Goal: Information Seeking & Learning: Check status

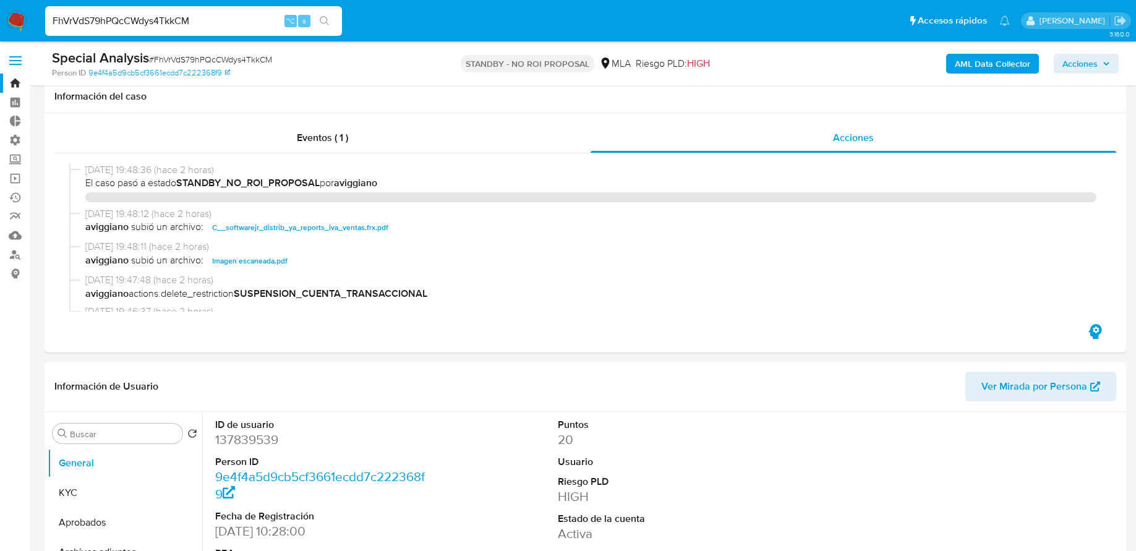
select select "10"
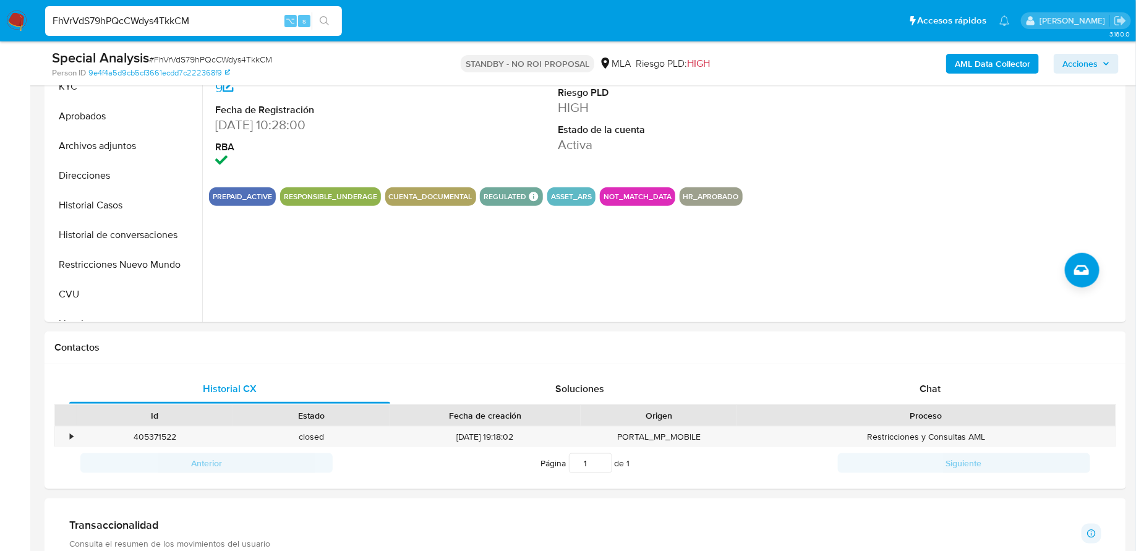
scroll to position [109, 0]
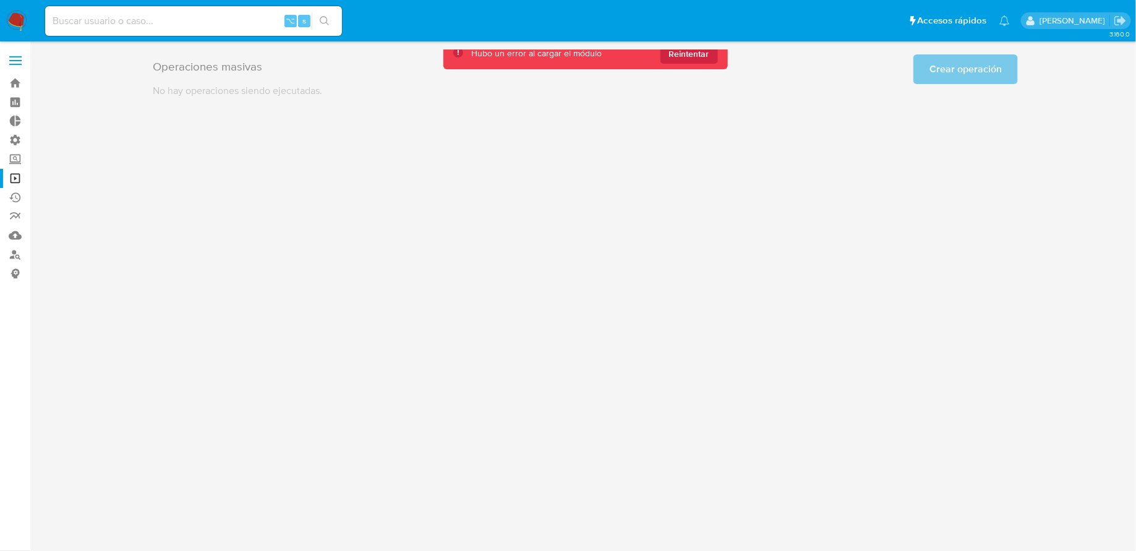
click at [22, 15] on img at bounding box center [16, 21] width 21 height 21
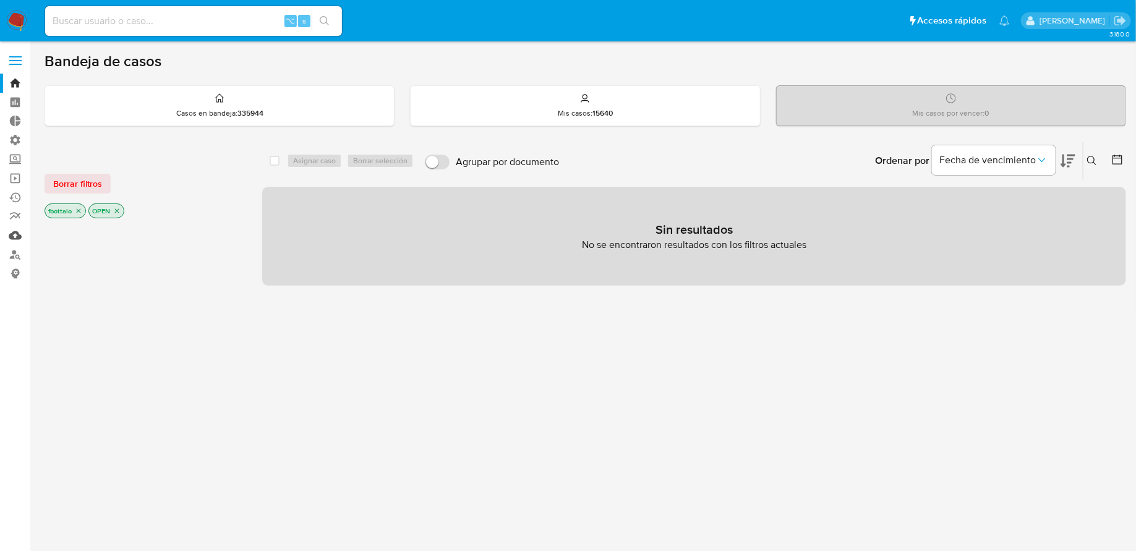
click at [14, 237] on link "Mulan" at bounding box center [73, 235] width 147 height 19
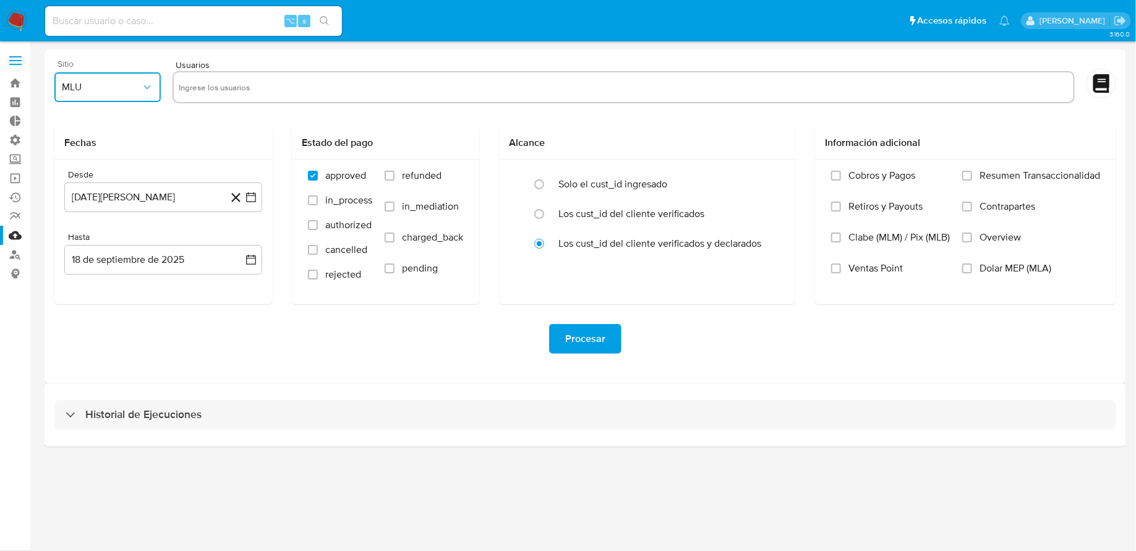
click at [144, 97] on button "MLU" at bounding box center [107, 87] width 106 height 30
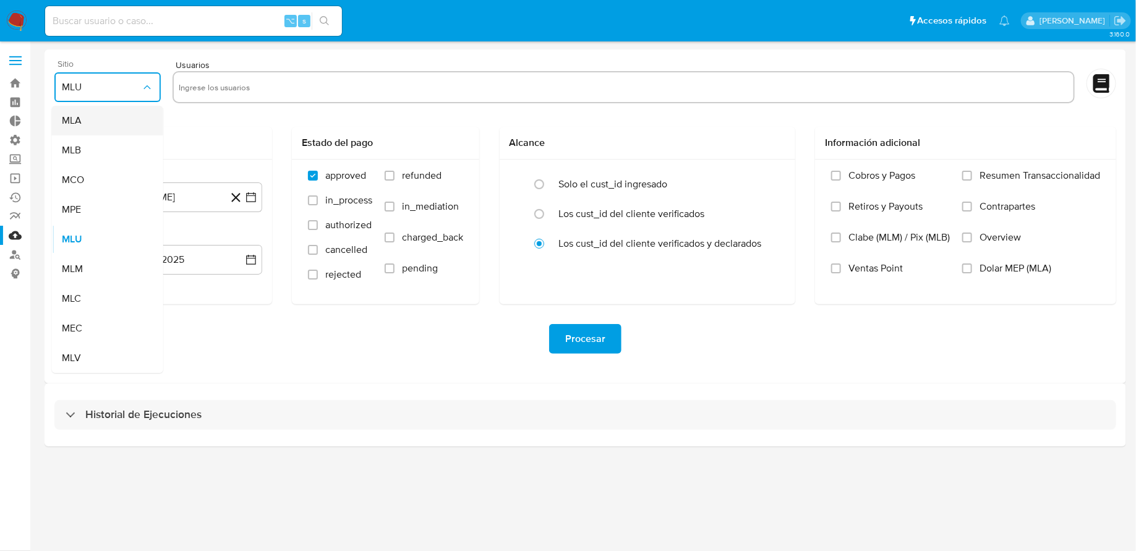
click at [142, 115] on div "MLA" at bounding box center [104, 121] width 84 height 30
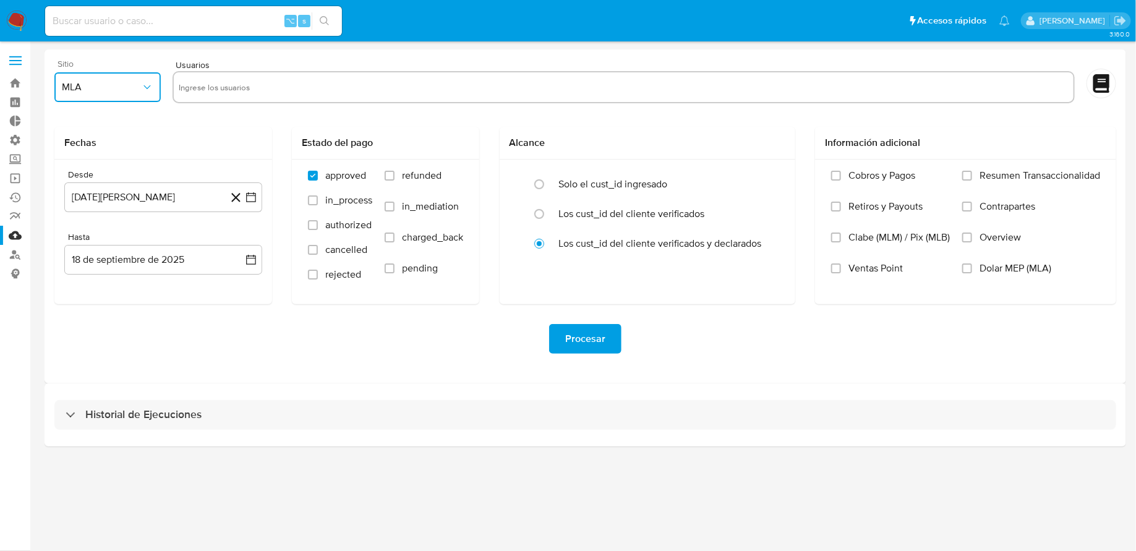
click at [224, 85] on input "text" at bounding box center [624, 87] width 890 height 20
type input "Hola, Ezequiel Leandro Gonzalez Gracias por enviar los datos solicitados Analiz…"
paste input "822923851 91117172"
click at [219, 87] on input "822923851 91117172" at bounding box center [624, 87] width 890 height 20
type input "82292385191117172"
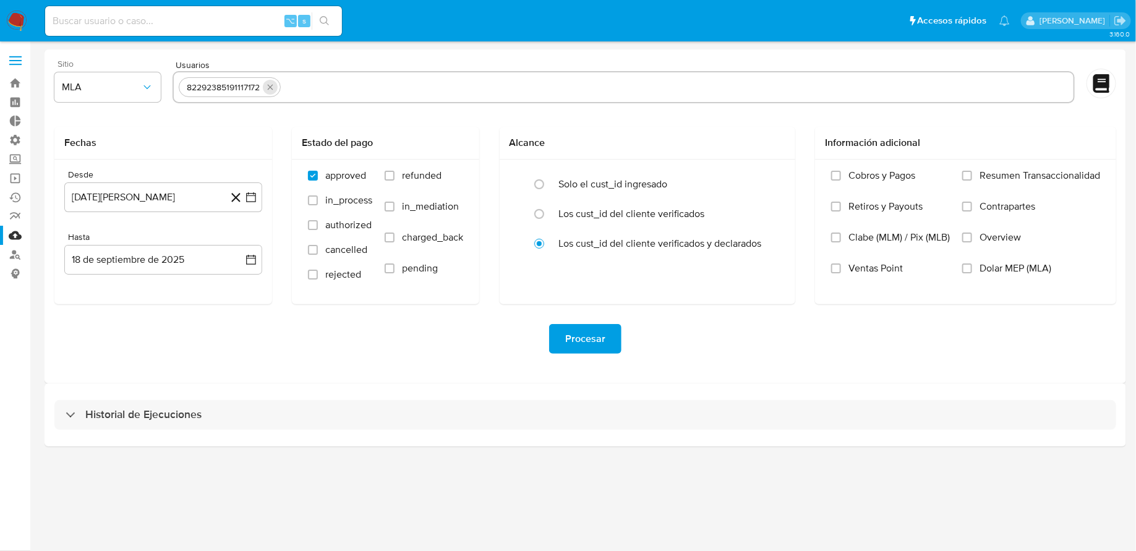
click at [270, 89] on icon "quitar 82292385191117172" at bounding box center [270, 87] width 10 height 10
click at [242, 90] on input "text" at bounding box center [624, 87] width 890 height 20
paste input "822923851 91117172"
drag, startPoint x: 221, startPoint y: 83, endPoint x: 280, endPoint y: 83, distance: 58.7
click at [280, 83] on input "822923851 91117172" at bounding box center [624, 87] width 890 height 20
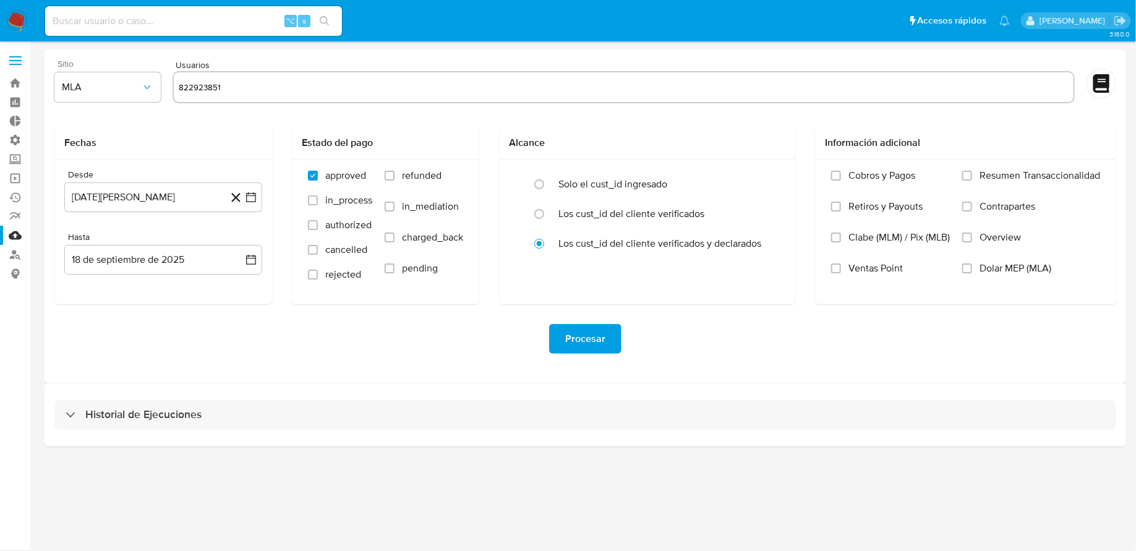
type input "822923851"
paste input "91117172"
type input "91117172"
click at [254, 192] on icon "button" at bounding box center [251, 197] width 12 height 12
click at [151, 239] on span "agosto 2024" at bounding box center [157, 242] width 56 height 12
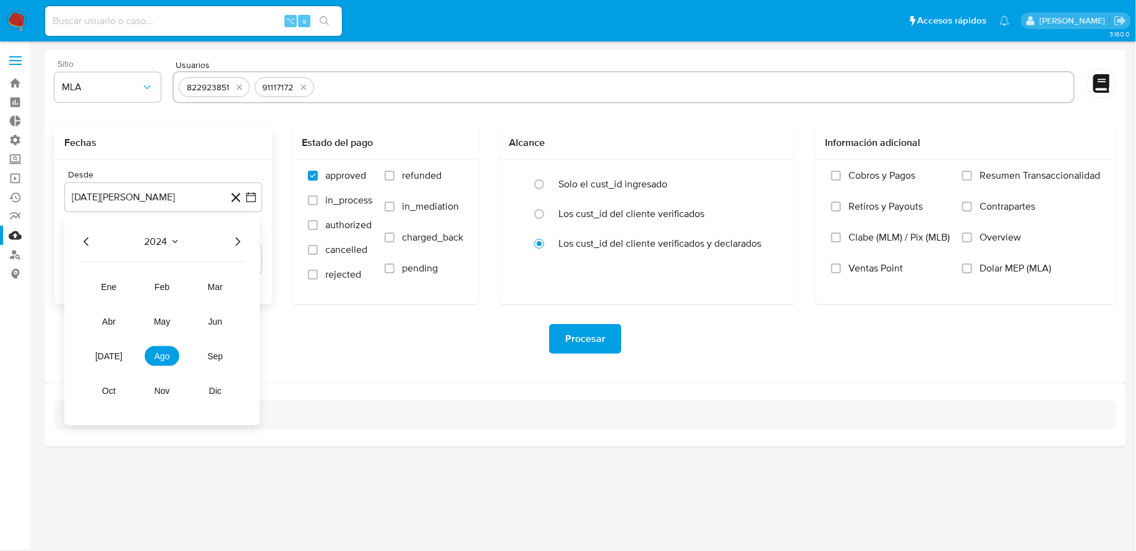
click at [240, 237] on icon "Año siguiente" at bounding box center [237, 241] width 15 height 15
click at [160, 321] on span "may" at bounding box center [162, 322] width 16 height 10
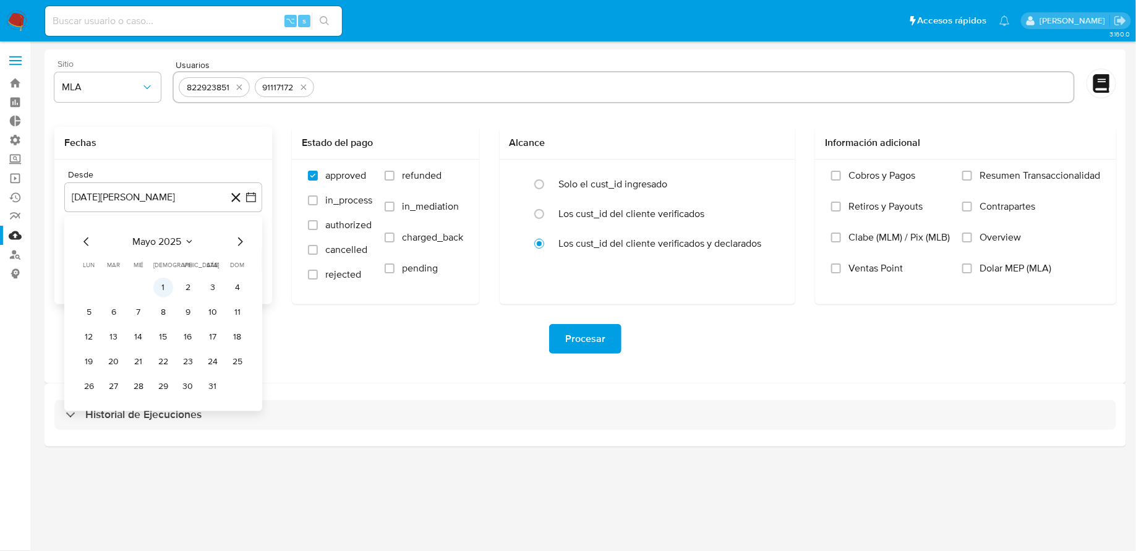
click at [166, 288] on button "1" at bounding box center [163, 288] width 20 height 20
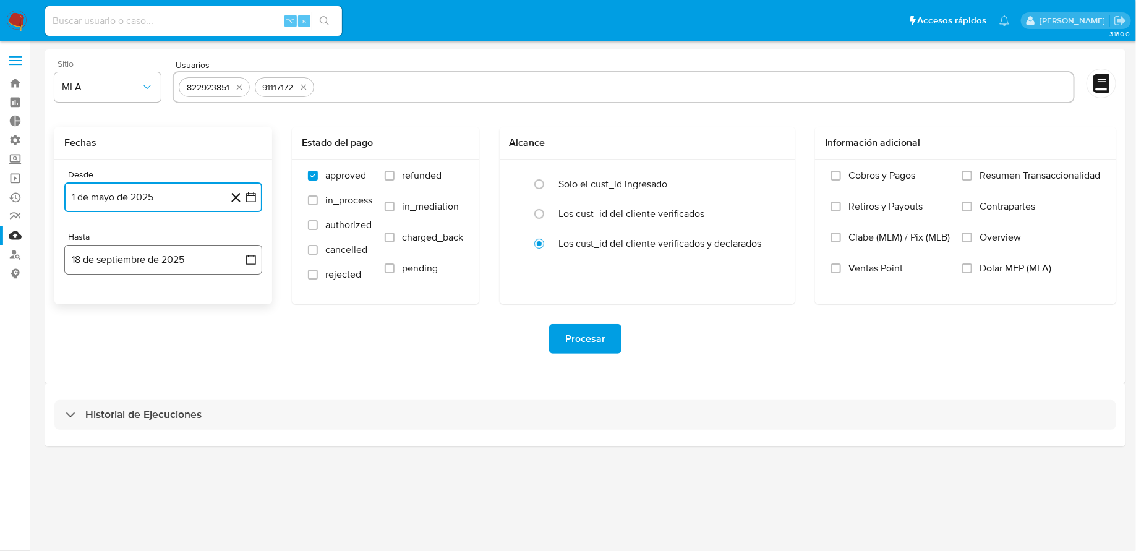
click at [242, 268] on button "18 de septiembre de 2025" at bounding box center [163, 260] width 198 height 30
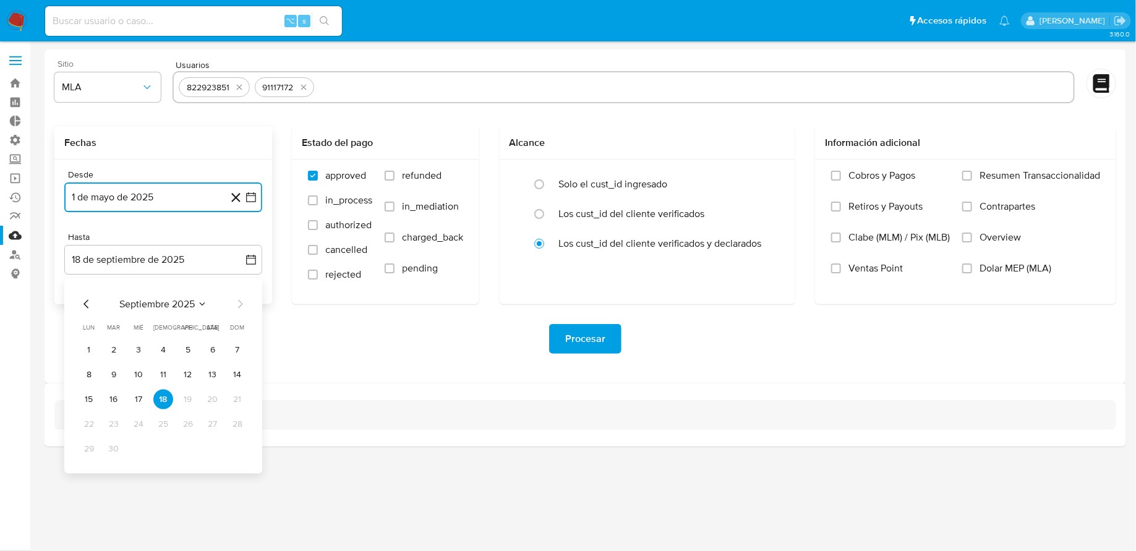
click at [81, 304] on icon "Mes anterior" at bounding box center [86, 304] width 15 height 15
click at [231, 450] on button "31" at bounding box center [237, 449] width 20 height 20
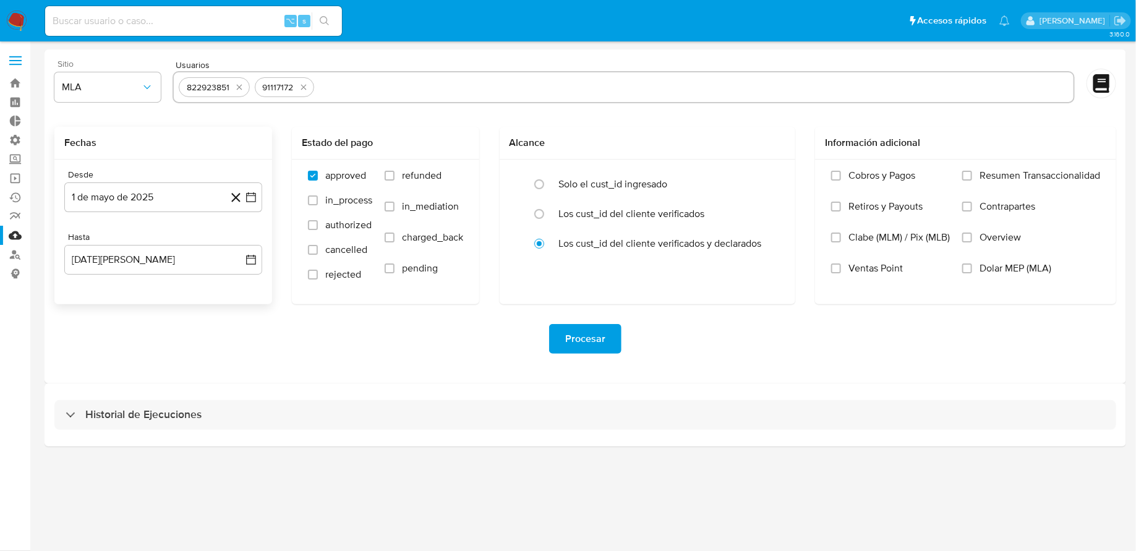
click at [398, 322] on div "Procesar" at bounding box center [584, 338] width 1061 height 69
click at [585, 338] on span "Procesar" at bounding box center [585, 338] width 40 height 27
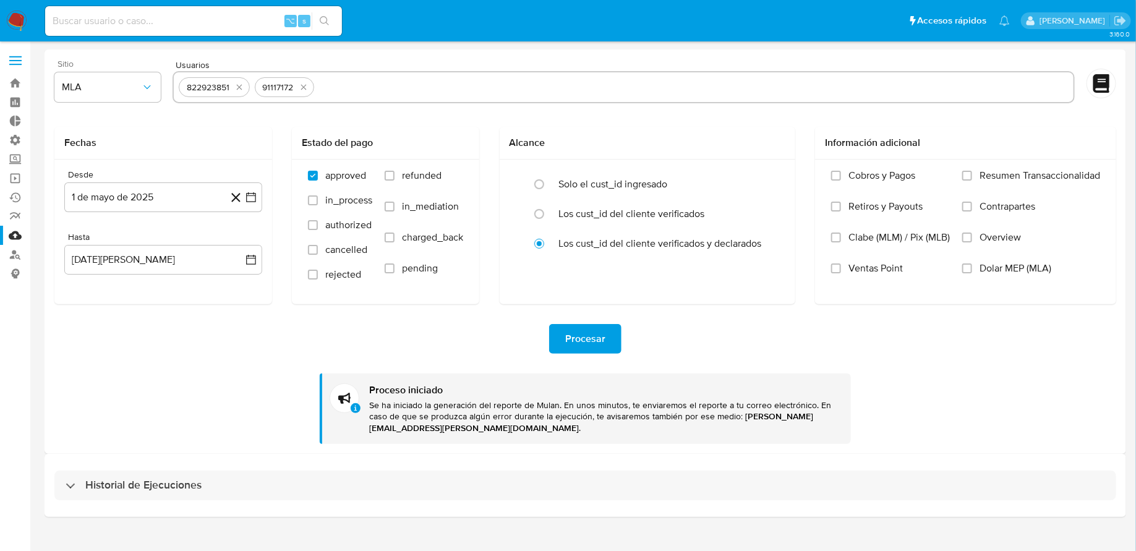
click at [143, 21] on input at bounding box center [193, 21] width 297 height 16
paste input "mM2QivNKEy07MOnsmMtfI12i"
type input "mM2QivNKEy07MOnsmMtfI12i"
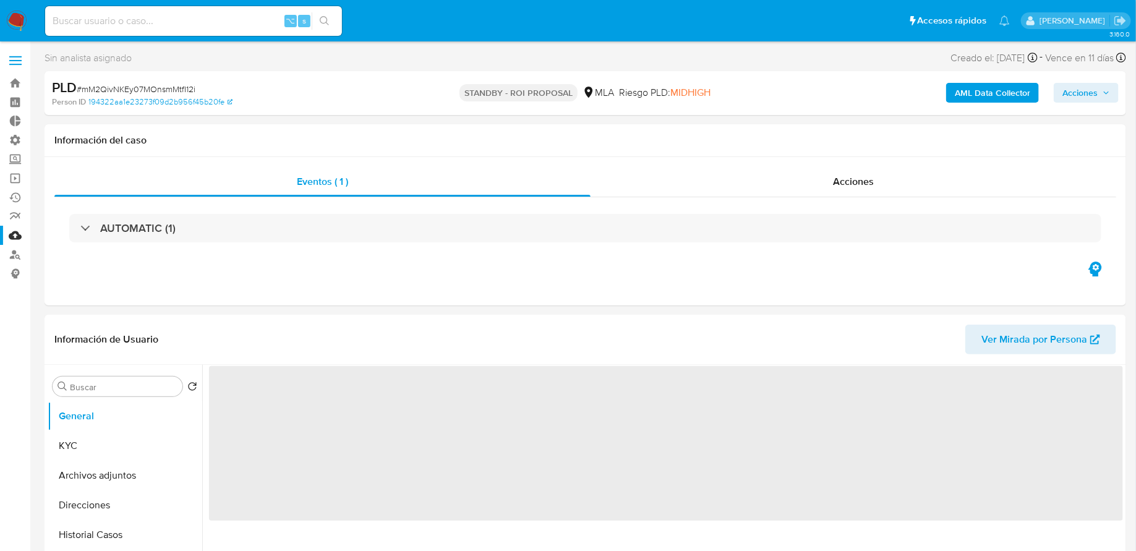
select select "10"
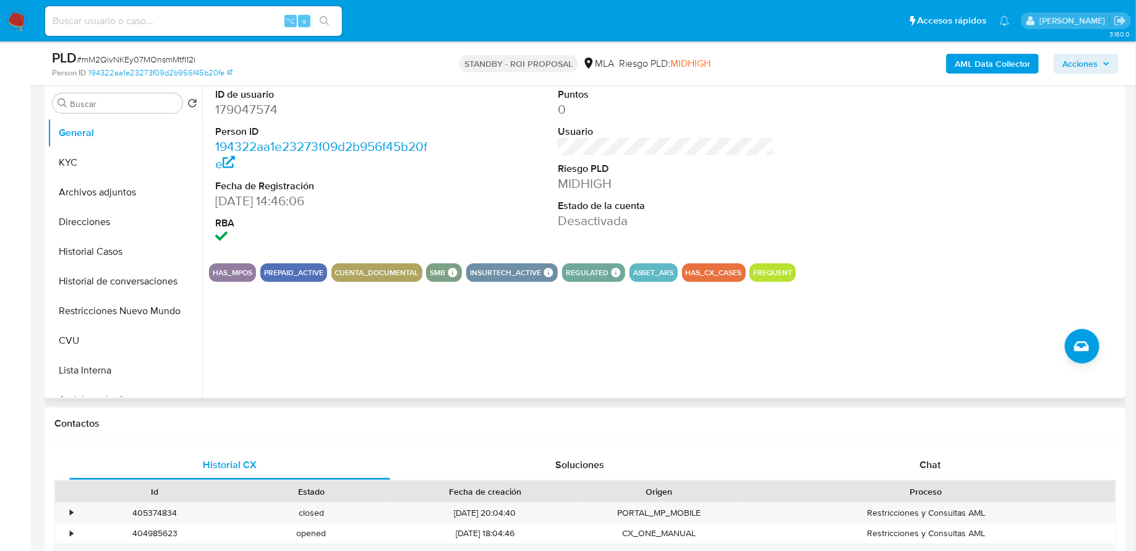
scroll to position [220, 0]
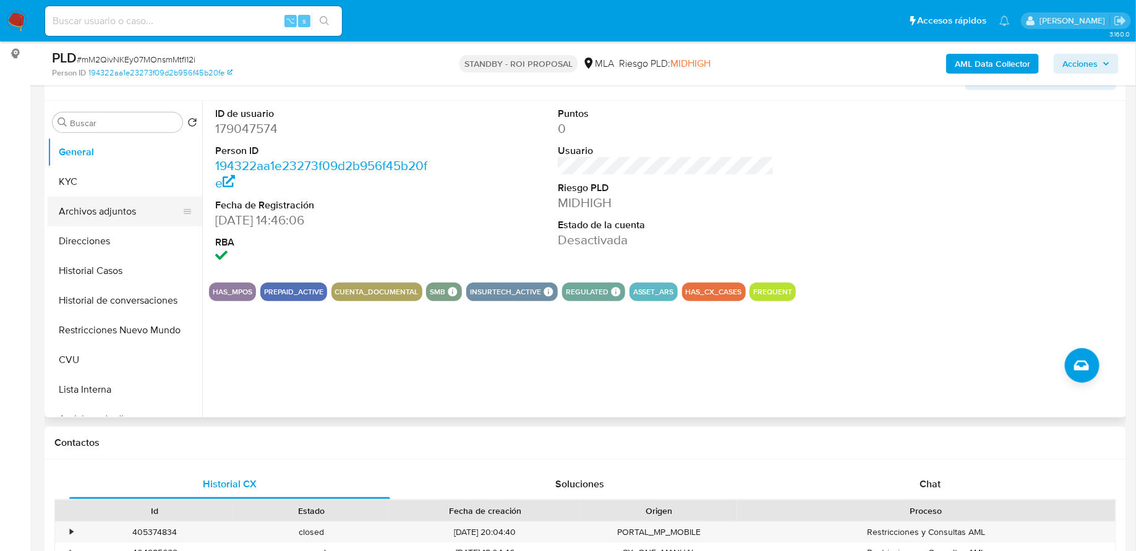
click at [127, 215] on button "Archivos adjuntos" at bounding box center [120, 212] width 145 height 30
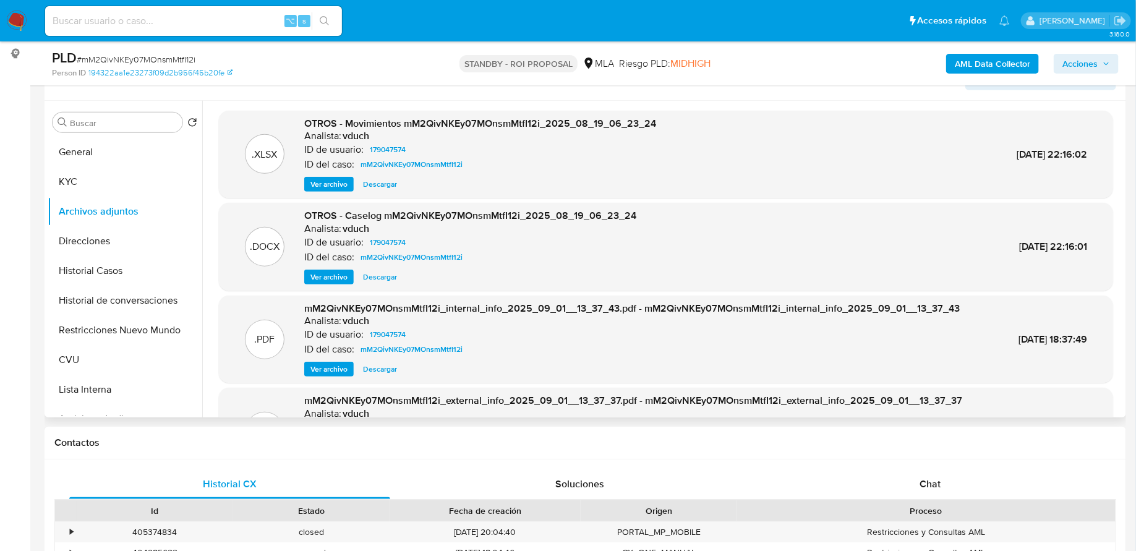
scroll to position [0, 0]
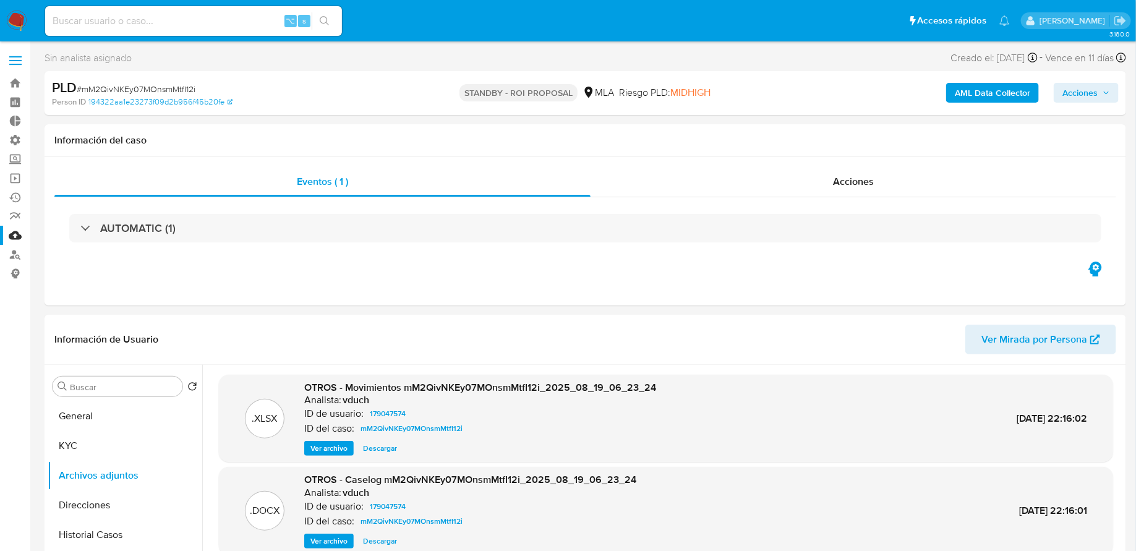
click at [154, 24] on input at bounding box center [193, 21] width 297 height 16
paste input "391374944"
type input "391374944"
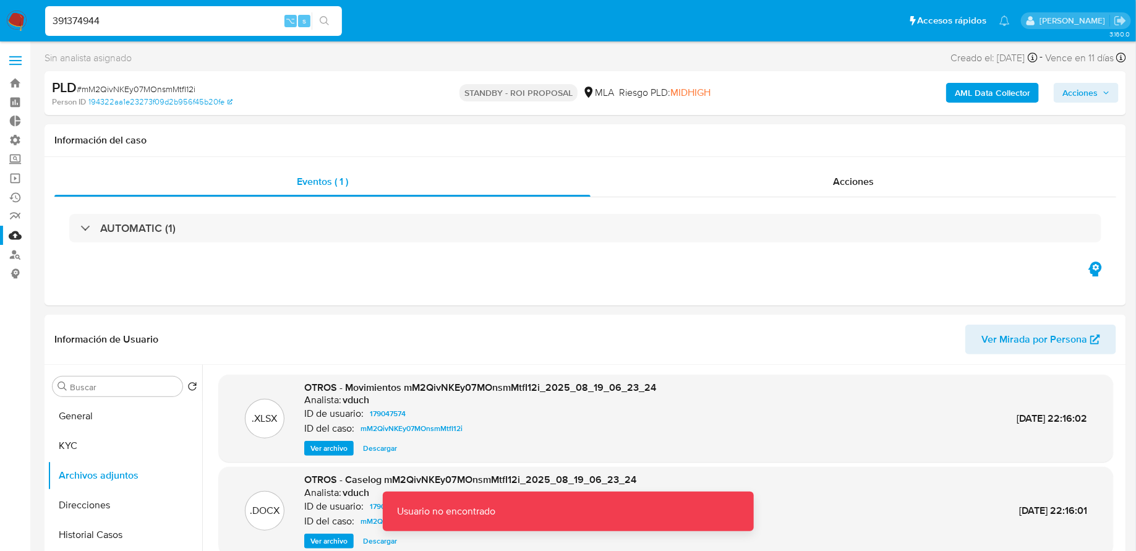
click at [20, 22] on img at bounding box center [16, 21] width 21 height 21
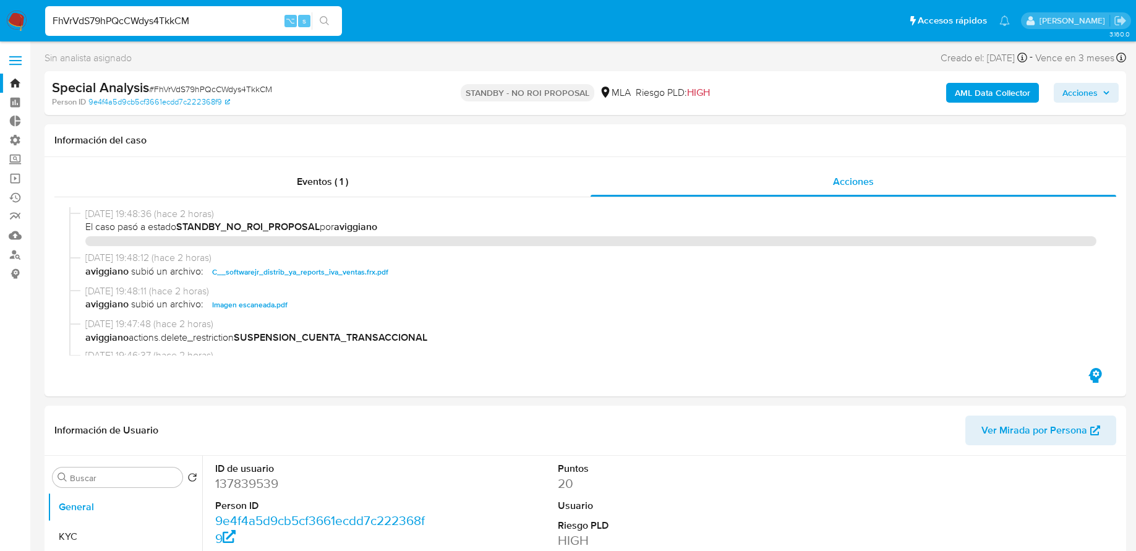
select select "10"
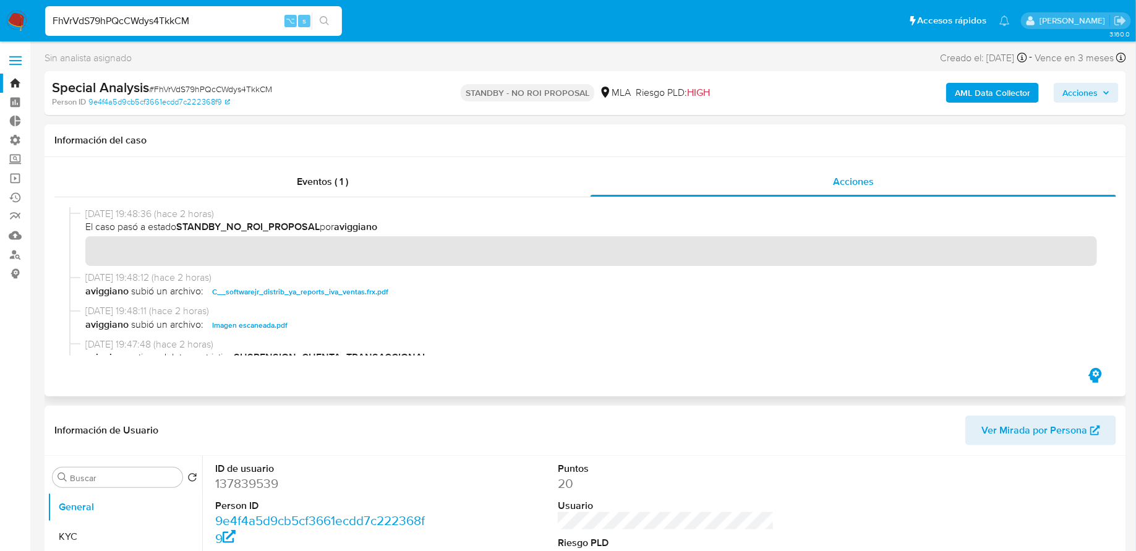
scroll to position [109, 0]
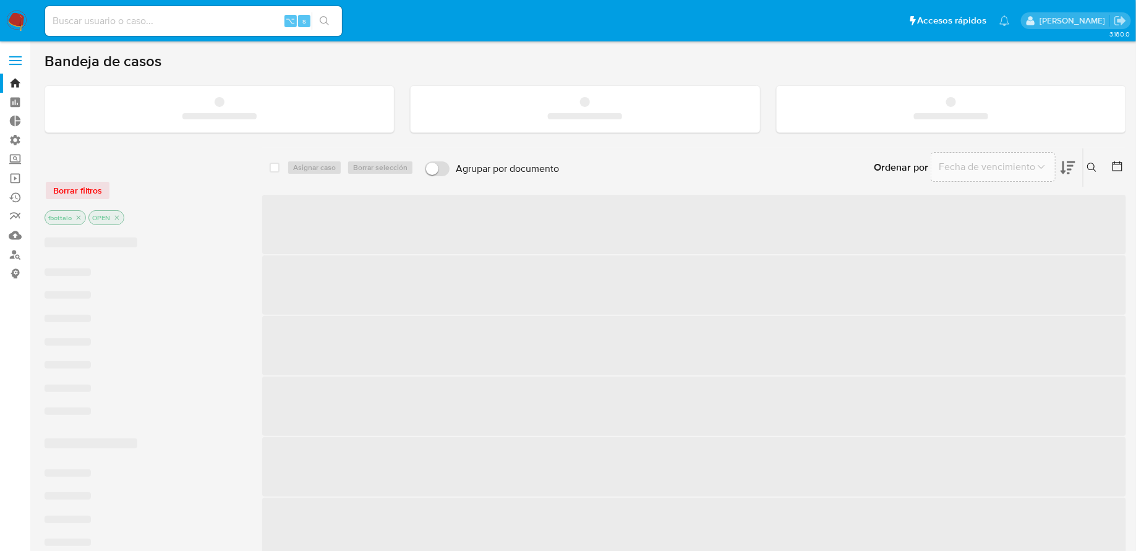
click at [180, 22] on input at bounding box center [193, 21] width 297 height 16
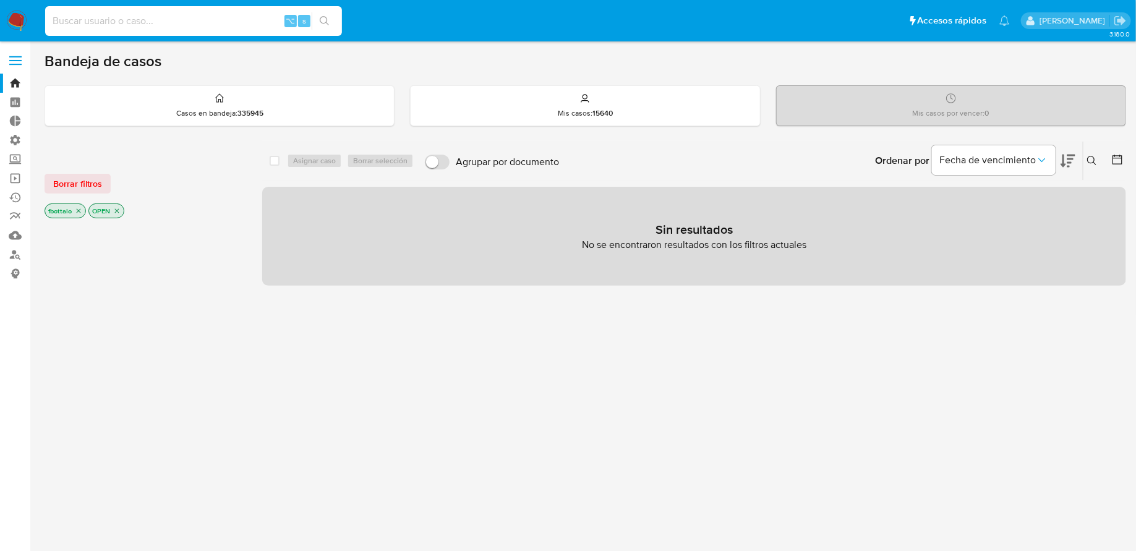
paste input "391374944"
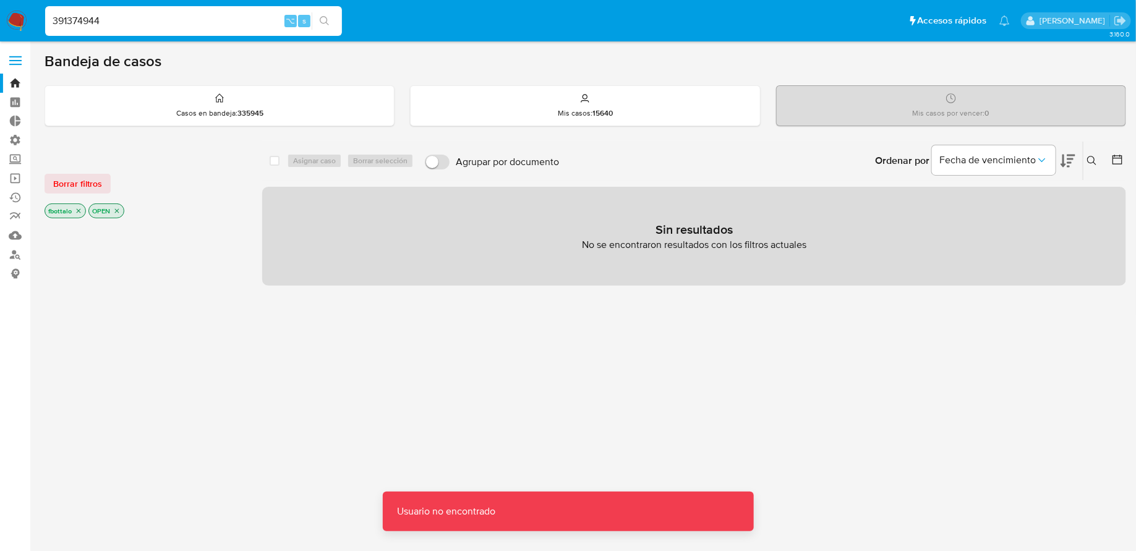
click at [180, 22] on input "391374944" at bounding box center [193, 21] width 297 height 16
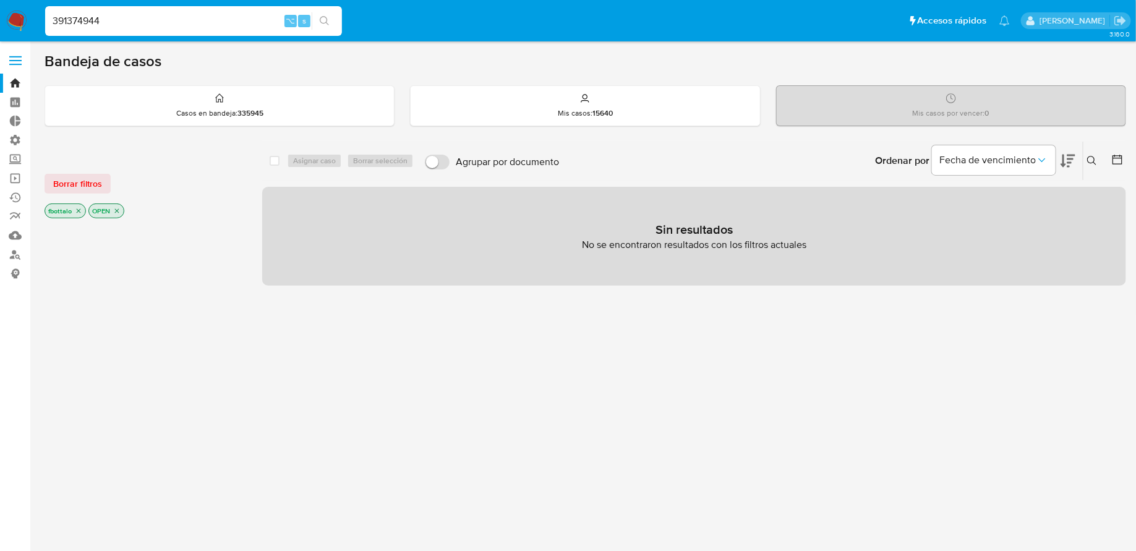
type input "391374944"
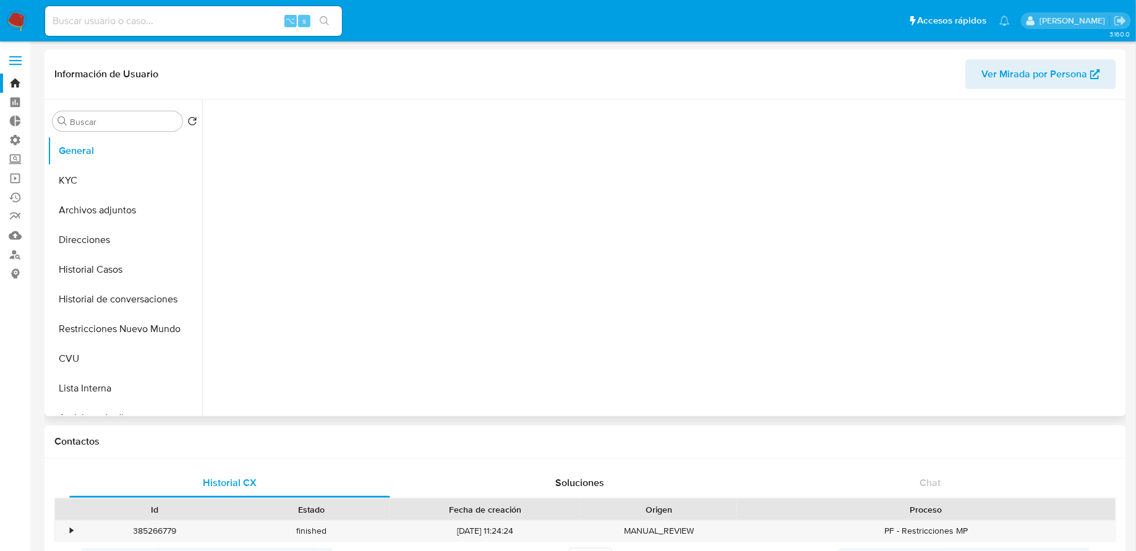
select select "10"
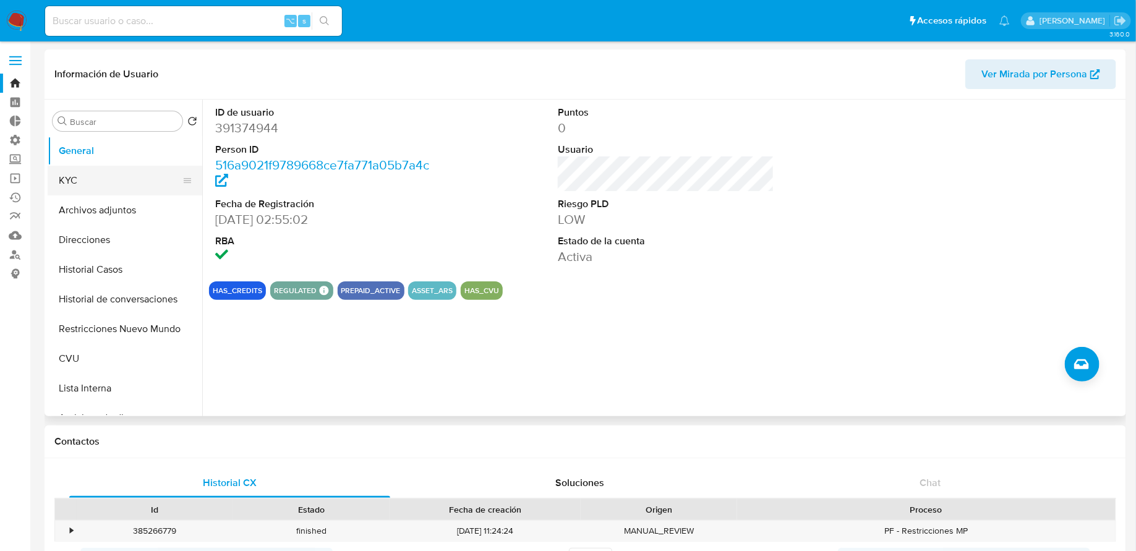
click at [116, 167] on button "KYC" at bounding box center [120, 181] width 145 height 30
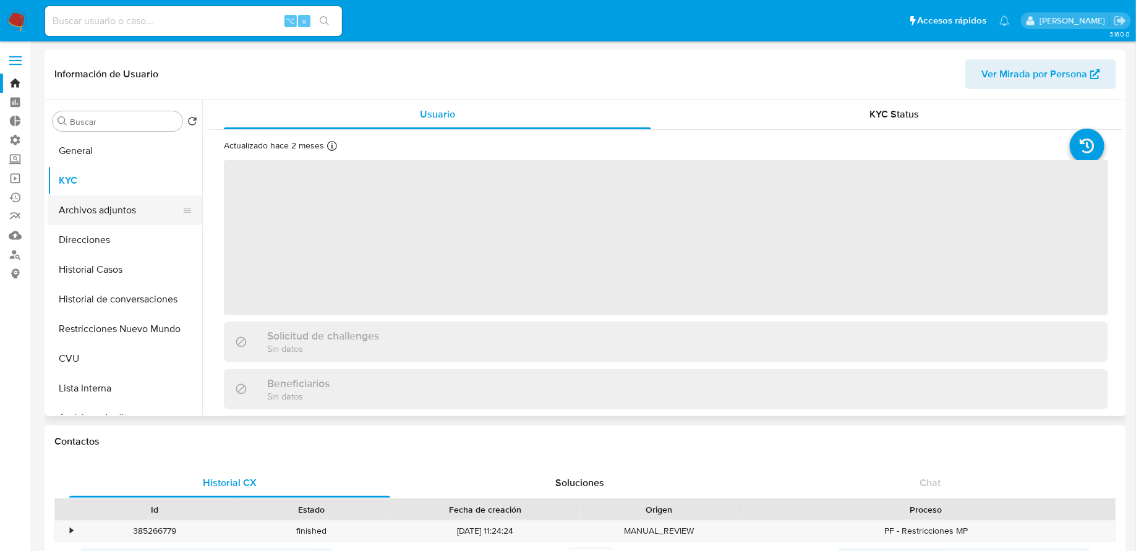
click at [114, 216] on button "Archivos adjuntos" at bounding box center [120, 210] width 145 height 30
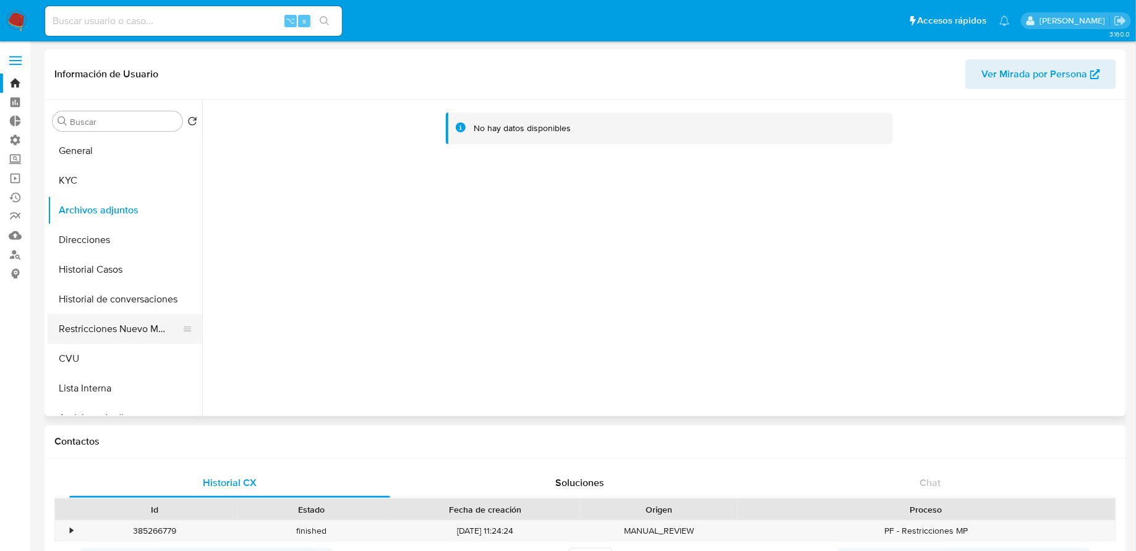
click at [114, 334] on button "Restricciones Nuevo Mundo" at bounding box center [120, 329] width 145 height 30
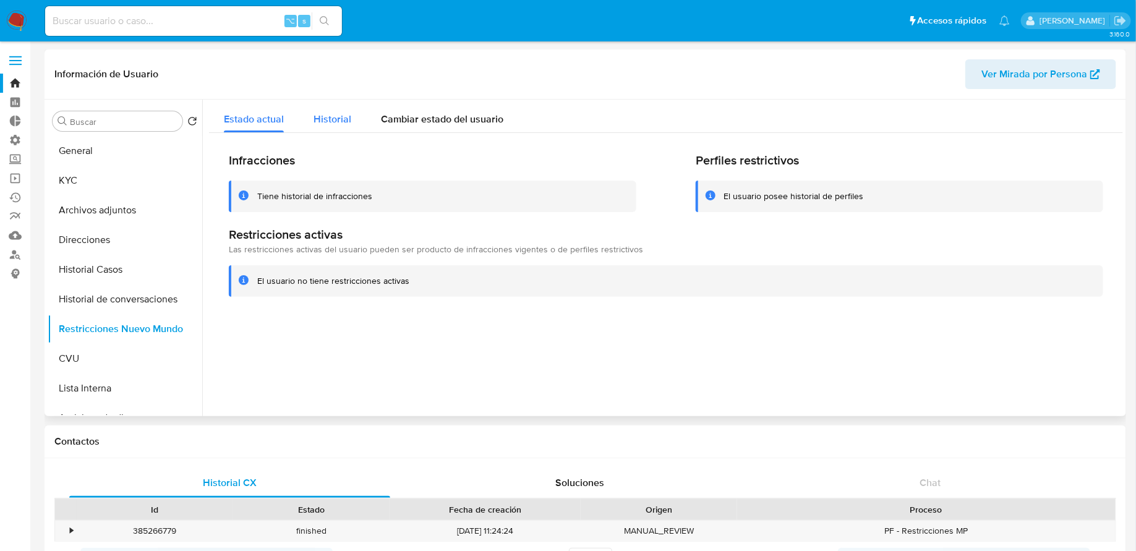
click at [315, 113] on span "Historial" at bounding box center [332, 119] width 38 height 14
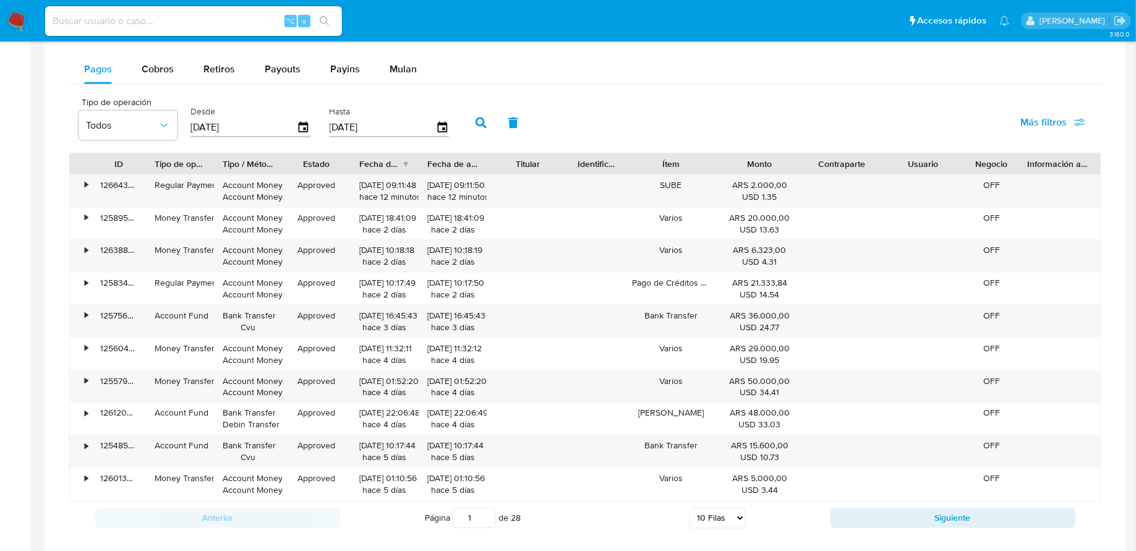
scroll to position [736, 0]
click at [155, 72] on span "Cobros" at bounding box center [158, 71] width 32 height 14
select select "10"
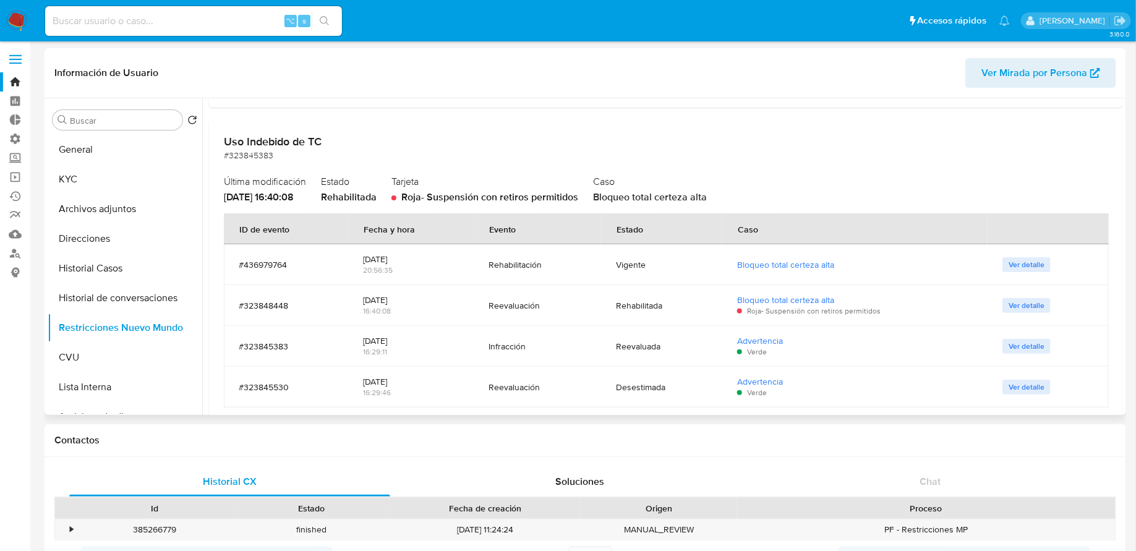
scroll to position [300, 0]
click at [1039, 264] on button "Ver detalle" at bounding box center [1026, 264] width 48 height 15
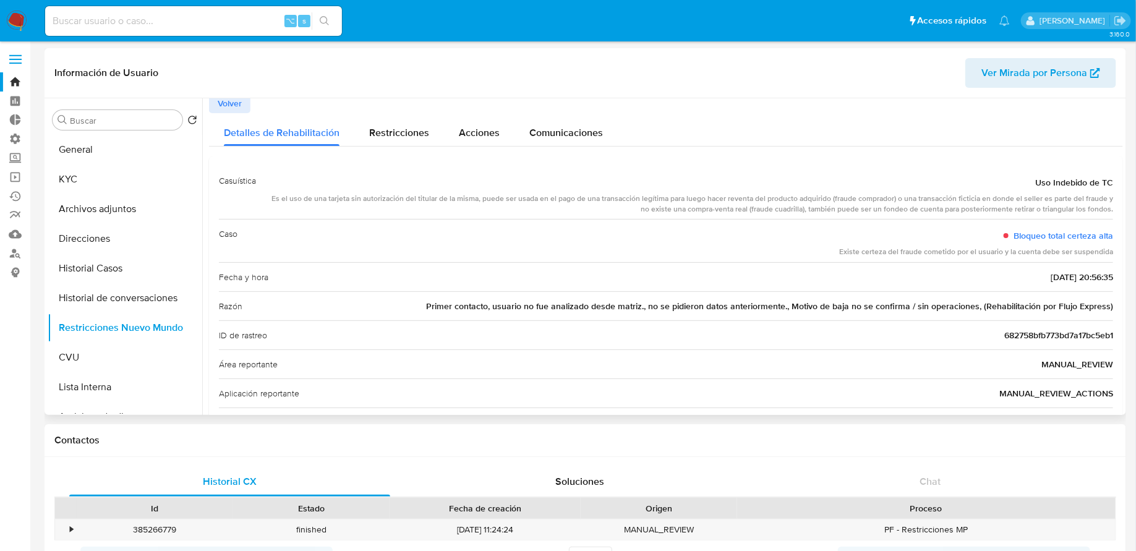
scroll to position [0, 0]
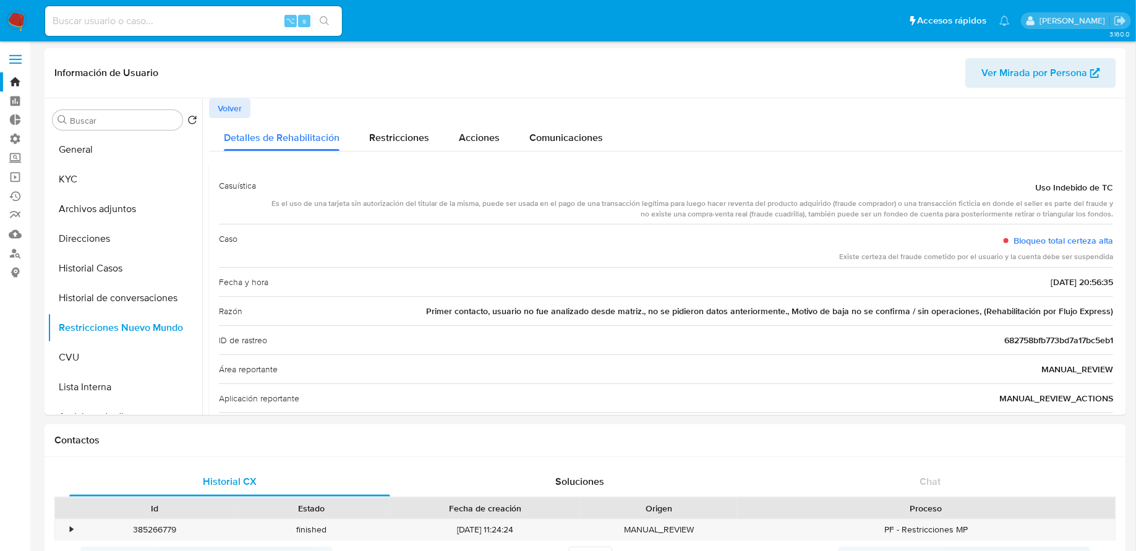
drag, startPoint x: 1036, startPoint y: 185, endPoint x: 1128, endPoint y: 189, distance: 92.2
drag, startPoint x: 1025, startPoint y: 187, endPoint x: 1116, endPoint y: 187, distance: 91.5
click at [1116, 187] on div "Casuística Uso Indebido de TC Es el uso de una tarjeta sin autorización del tit…" at bounding box center [666, 306] width 914 height 290
click at [13, 20] on img at bounding box center [16, 21] width 21 height 21
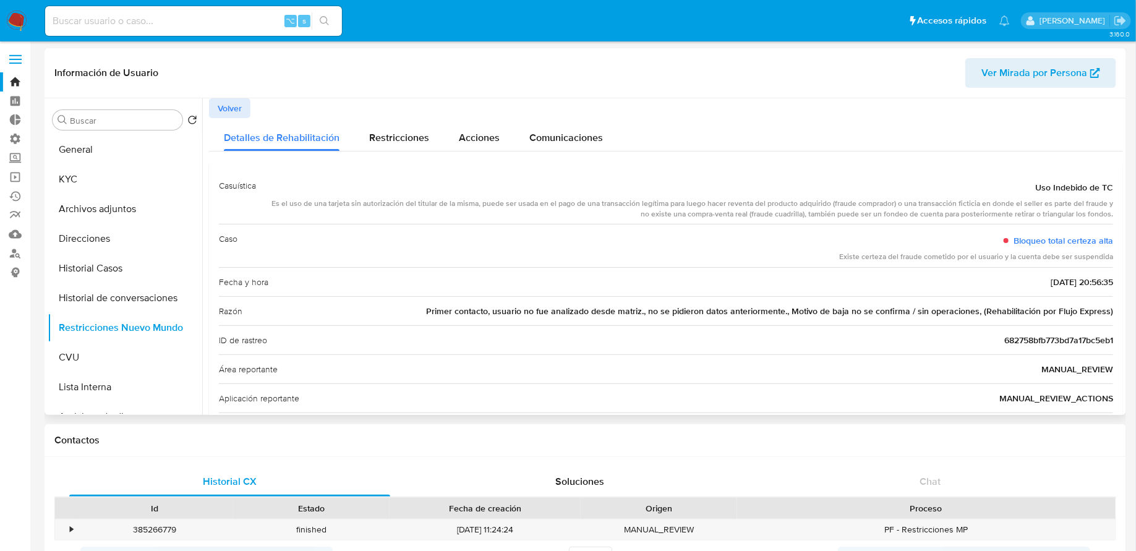
click at [352, 67] on header "Información de Usuario Ver Mirada por Persona" at bounding box center [584, 73] width 1061 height 30
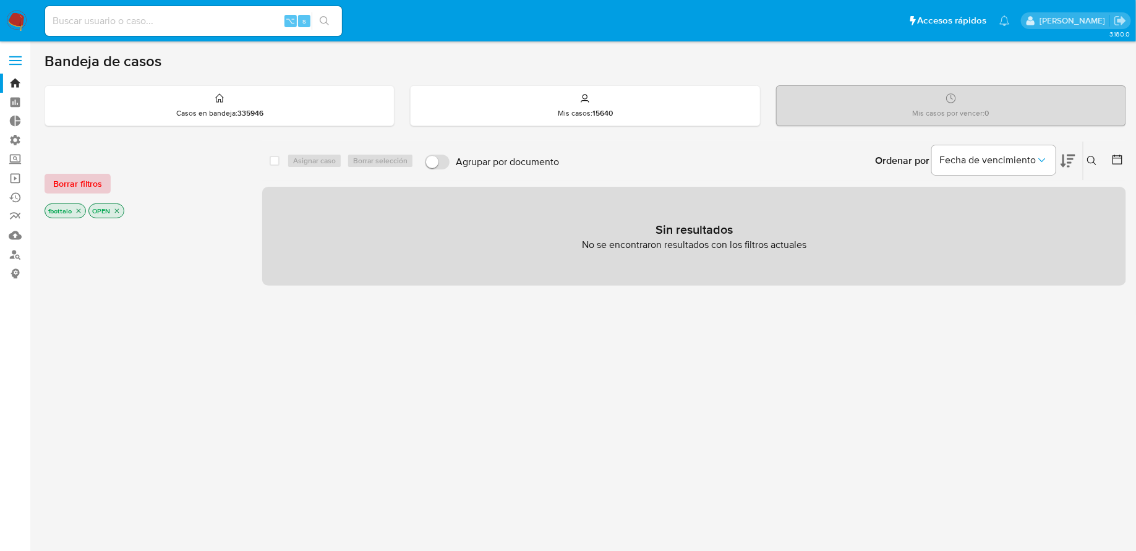
click at [92, 175] on span "Borrar filtros" at bounding box center [77, 183] width 49 height 17
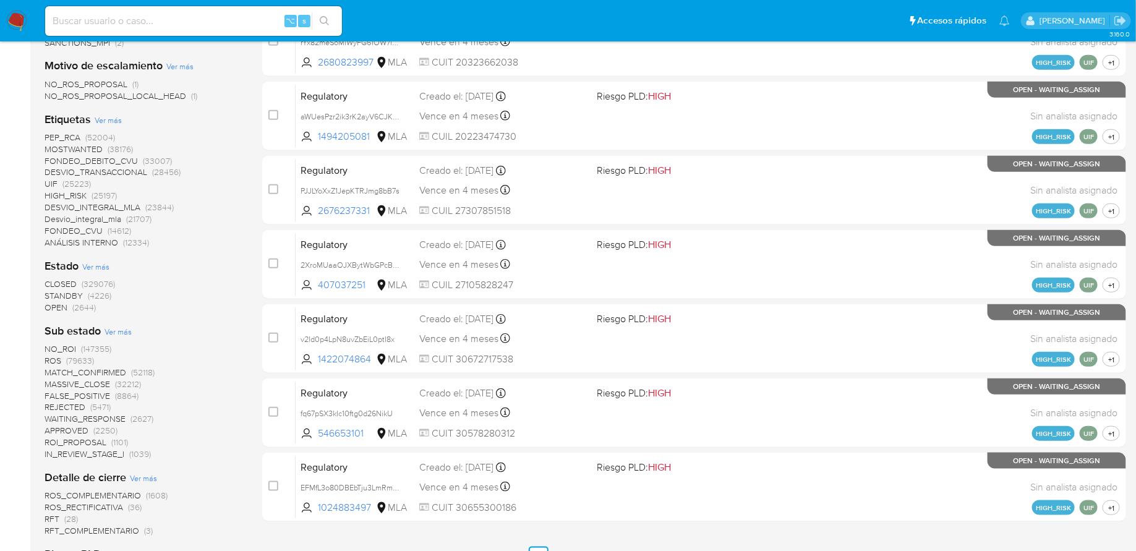
scroll to position [490, 0]
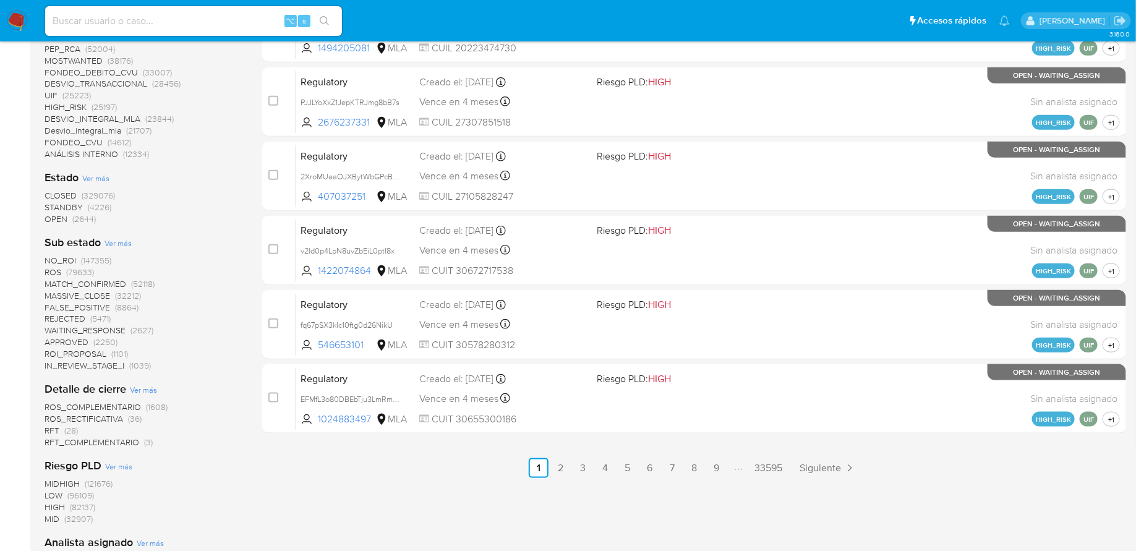
click at [119, 240] on span "Ver más" at bounding box center [117, 242] width 27 height 11
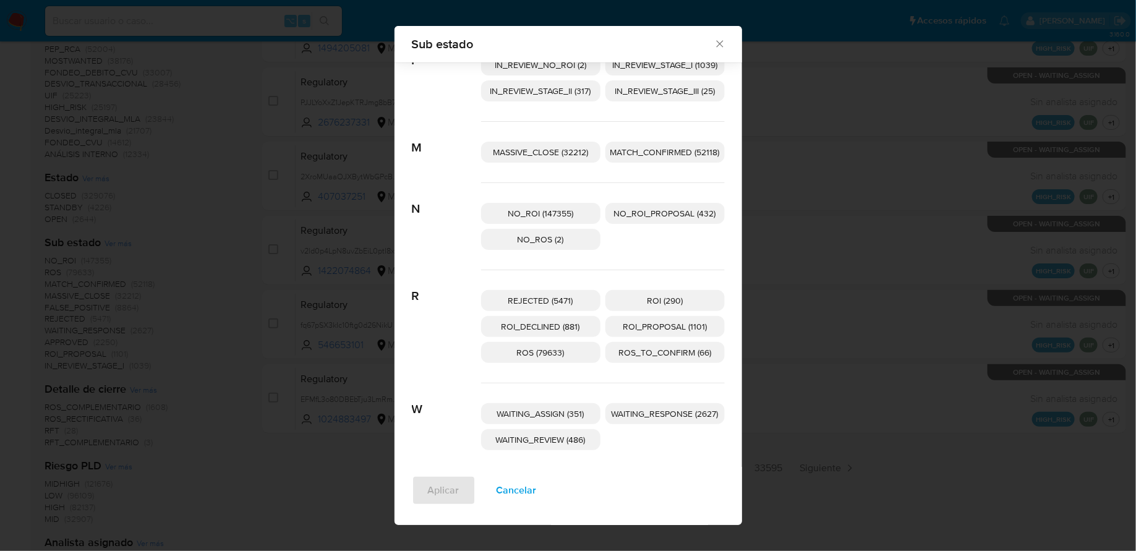
scroll to position [242, 0]
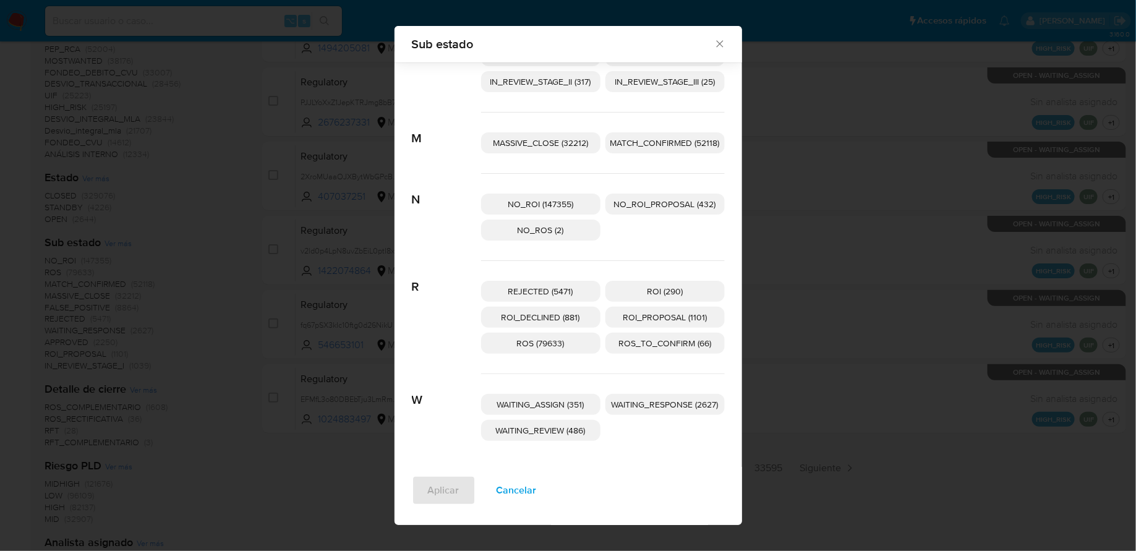
click at [637, 406] on span "WAITING_RESPONSE (2627)" at bounding box center [664, 404] width 107 height 12
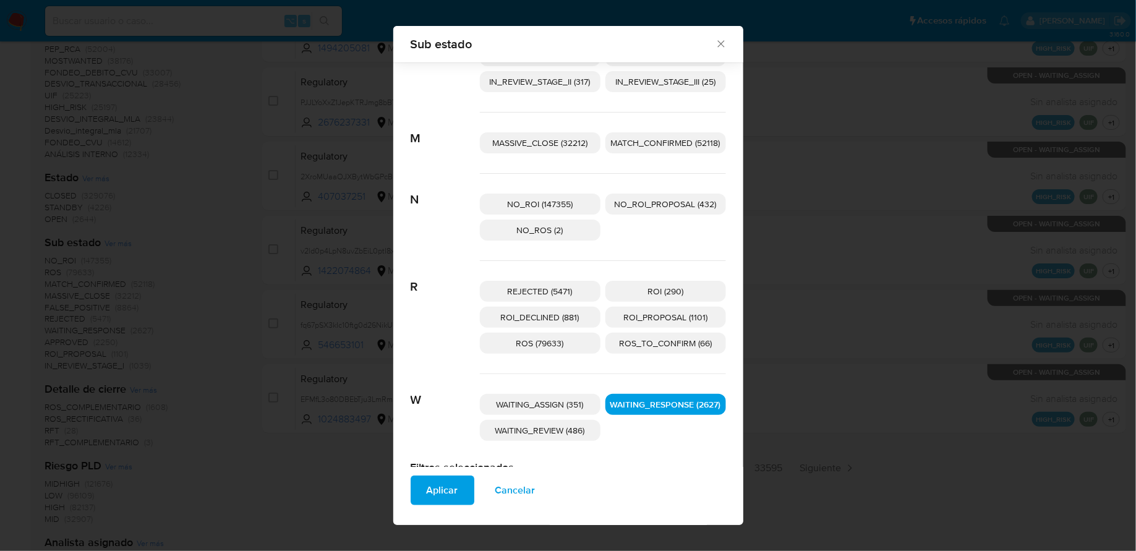
click at [451, 500] on span "Aplicar" at bounding box center [443, 490] width 32 height 27
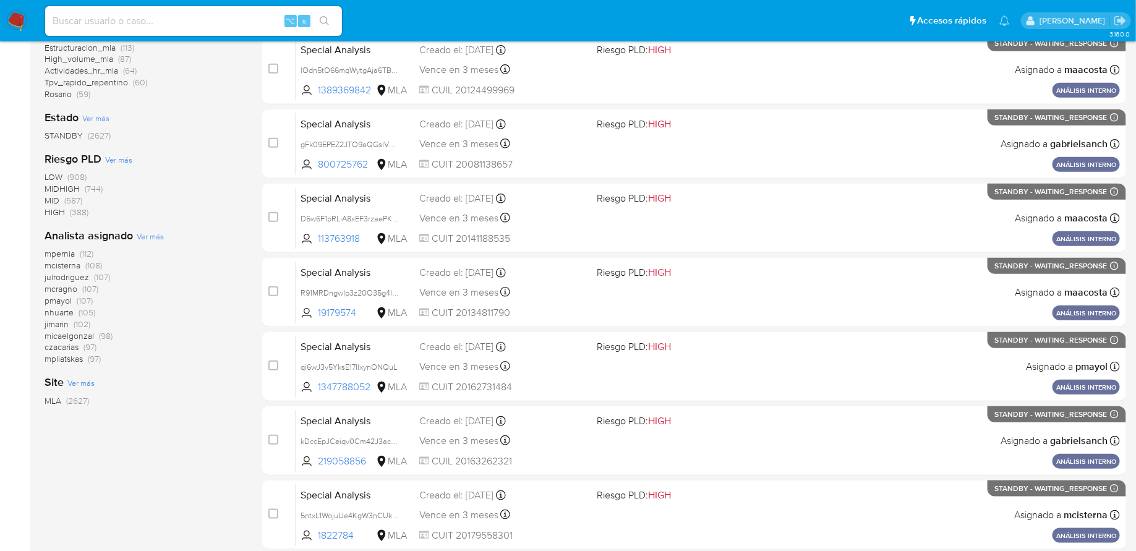
scroll to position [273, 0]
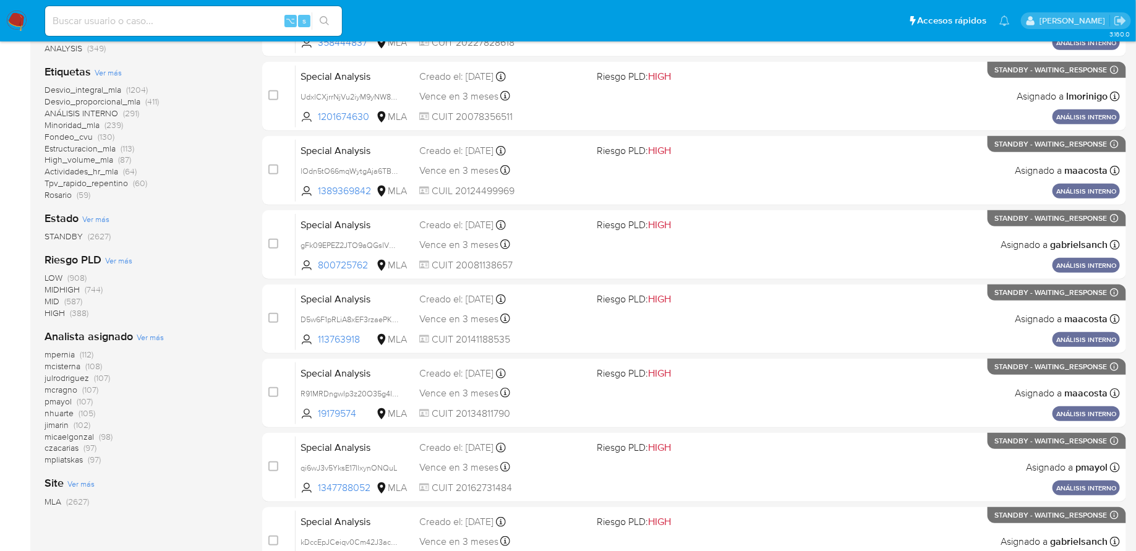
click at [94, 153] on span "High_volume_mla" at bounding box center [79, 159] width 69 height 12
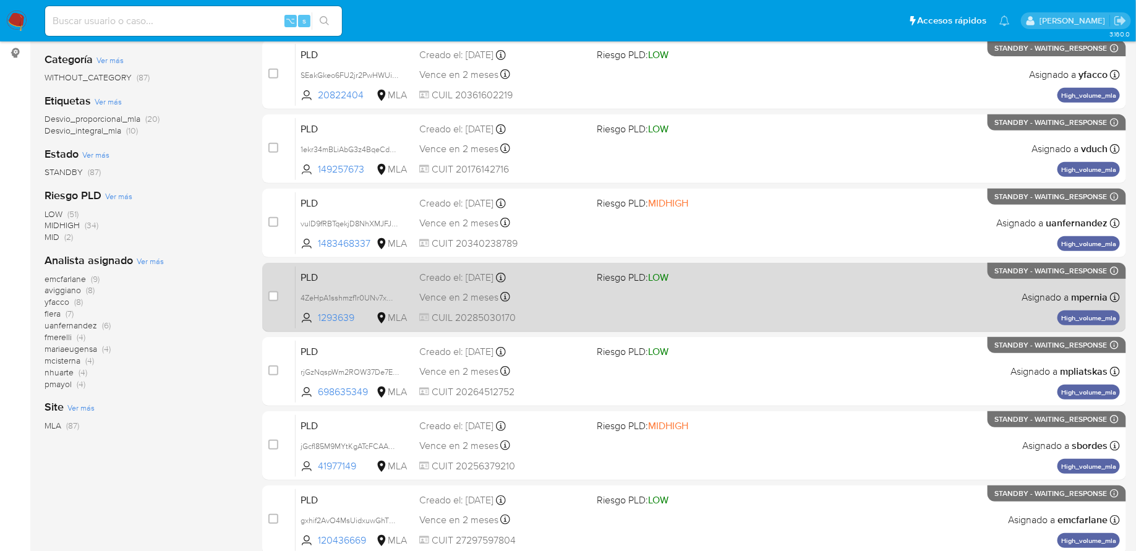
scroll to position [174, 0]
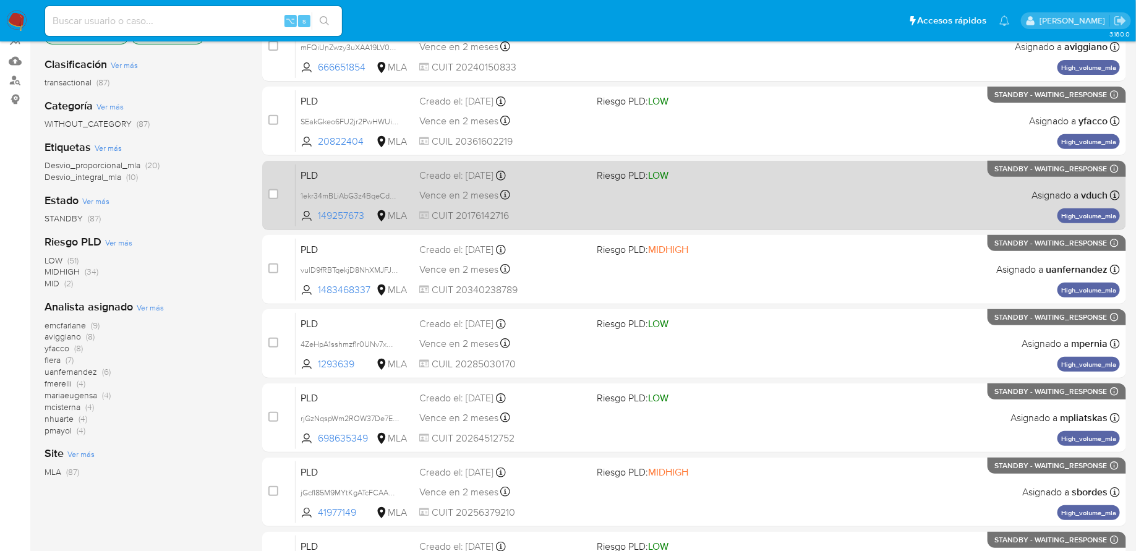
click at [675, 193] on span at bounding box center [681, 194] width 168 height 2
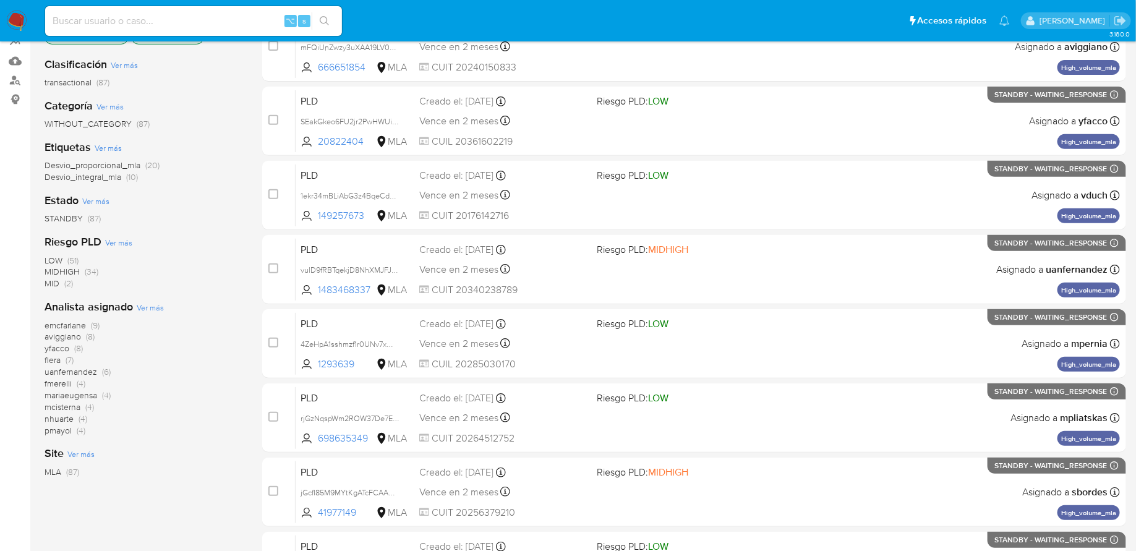
scroll to position [0, 0]
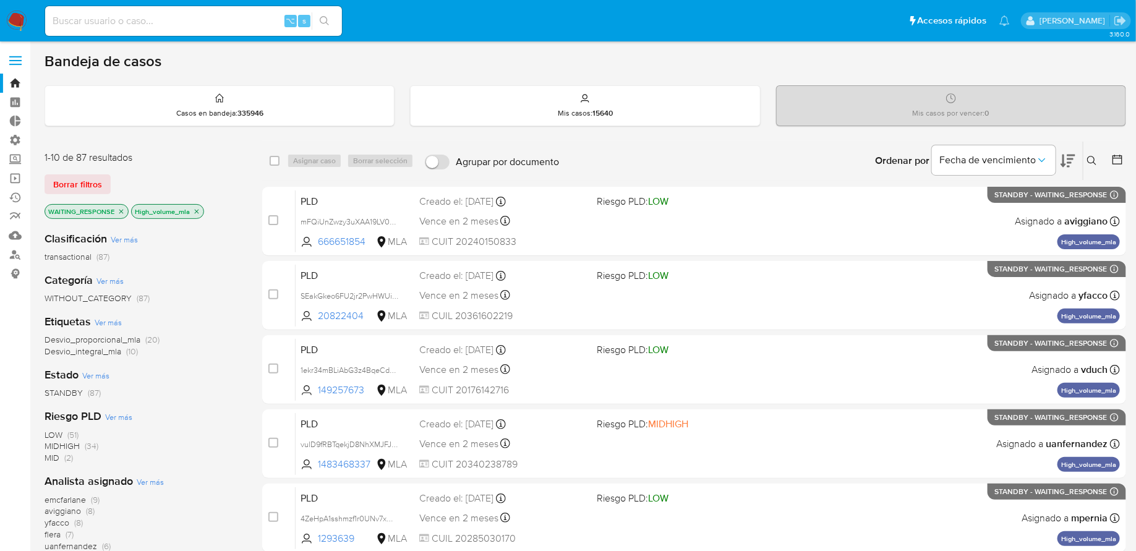
click at [121, 210] on icon "close-filter" at bounding box center [120, 211] width 7 height 7
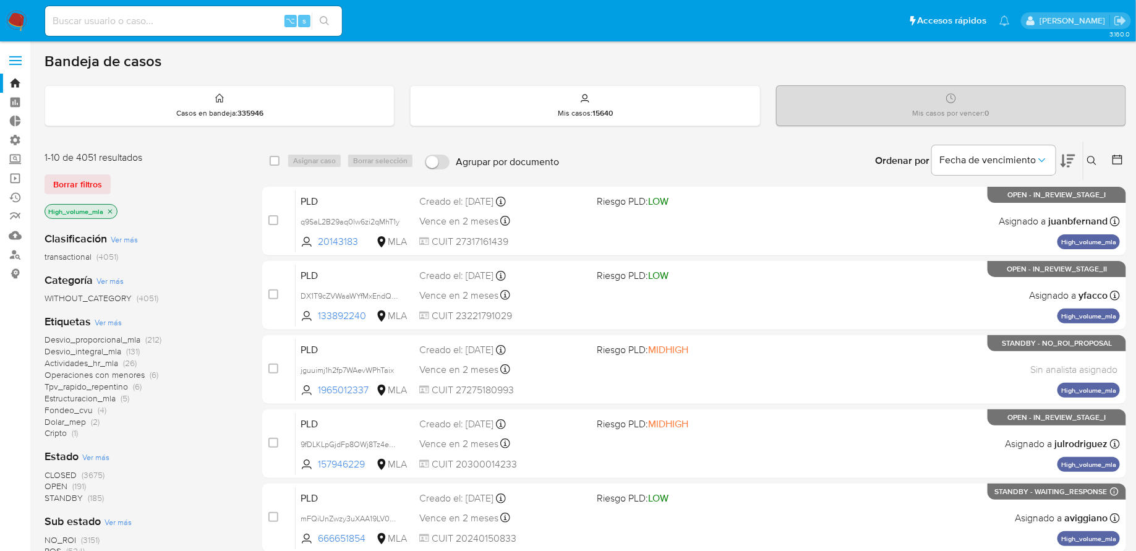
click at [112, 208] on icon "close-filter" at bounding box center [109, 211] width 7 height 7
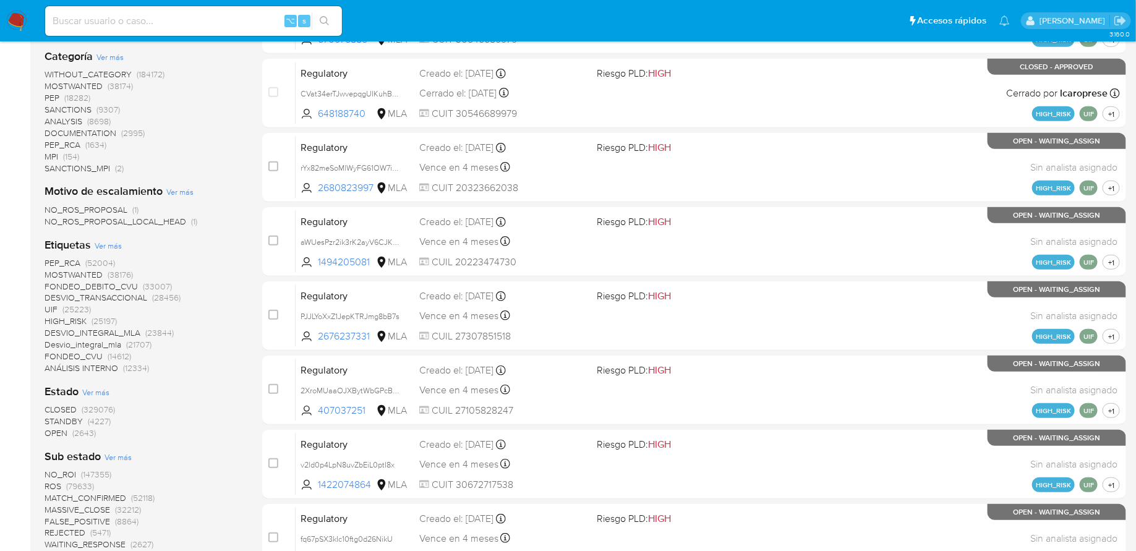
scroll to position [373, 0]
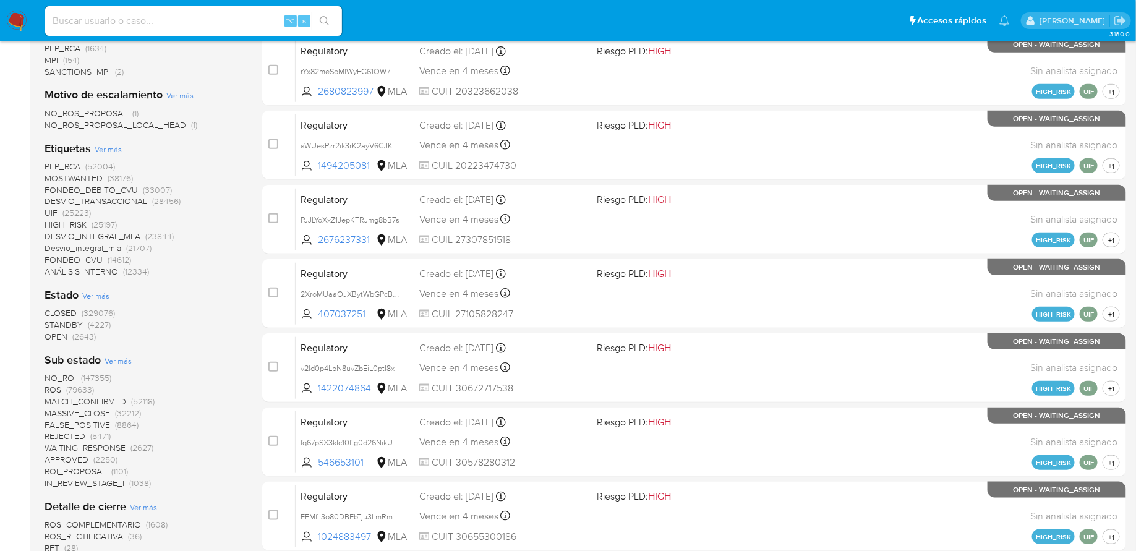
click at [118, 363] on span "Ver más" at bounding box center [117, 360] width 27 height 11
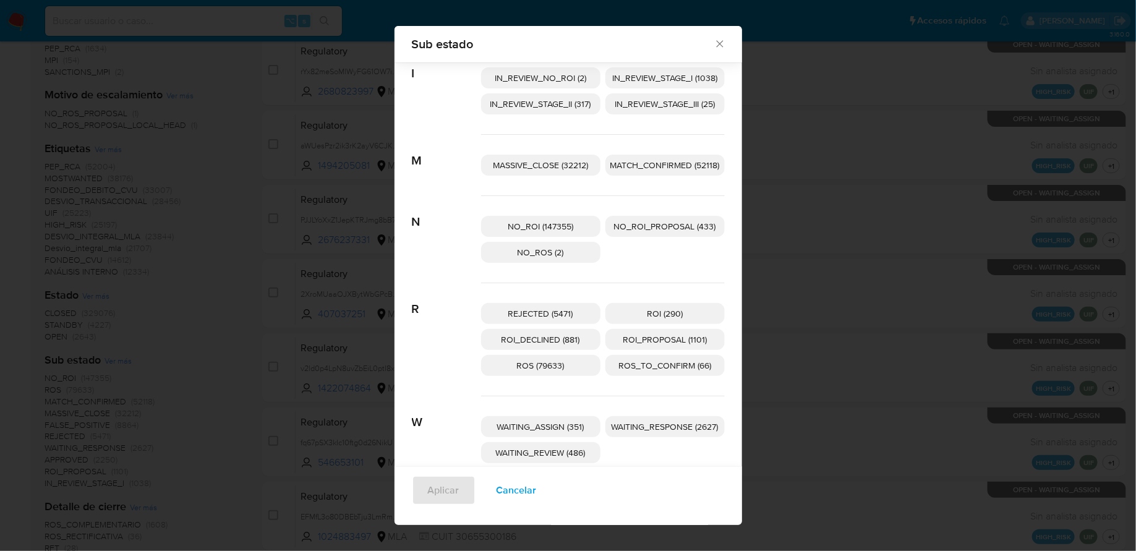
scroll to position [242, 0]
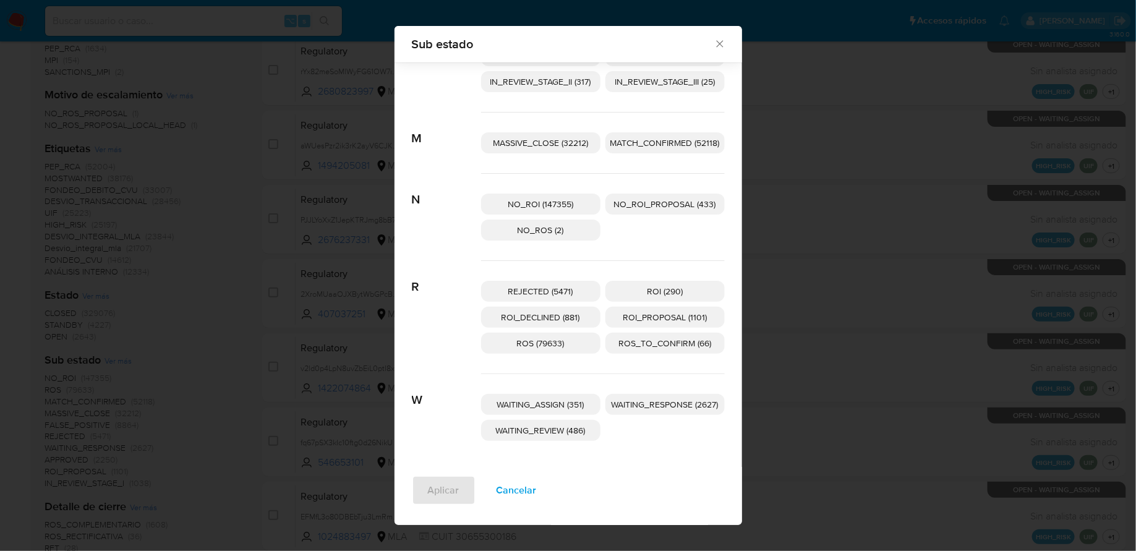
click at [574, 430] on span "WAITING_REVIEW (486)" at bounding box center [541, 430] width 90 height 12
click at [459, 494] on button "Aplicar" at bounding box center [444, 490] width 64 height 30
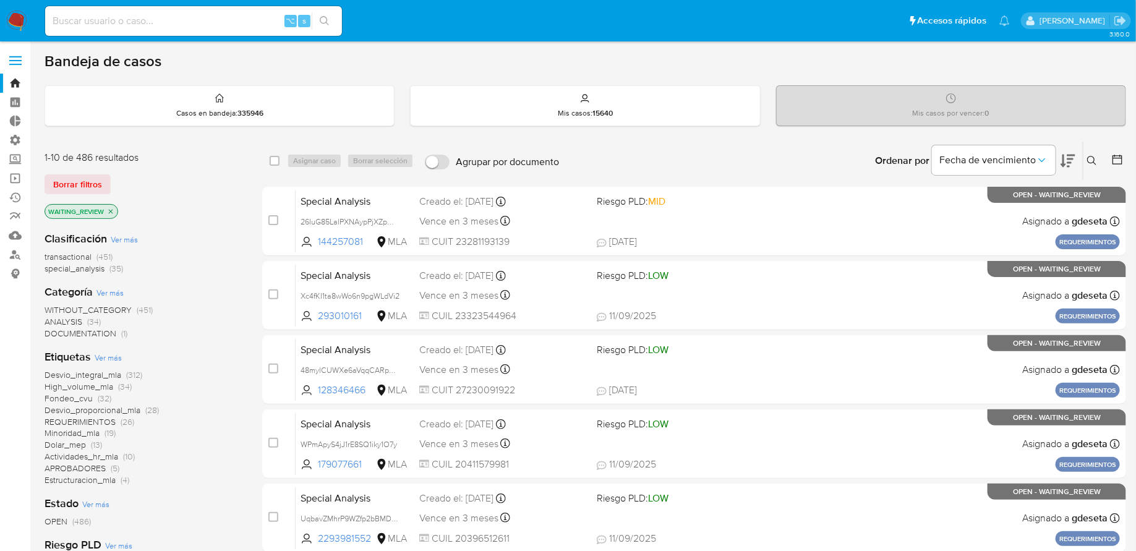
click at [1084, 150] on div "Ingrese ID de usuario o caso Buscar Borrar filtros" at bounding box center [1092, 161] width 21 height 38
click at [1086, 155] on button at bounding box center [1093, 160] width 20 height 15
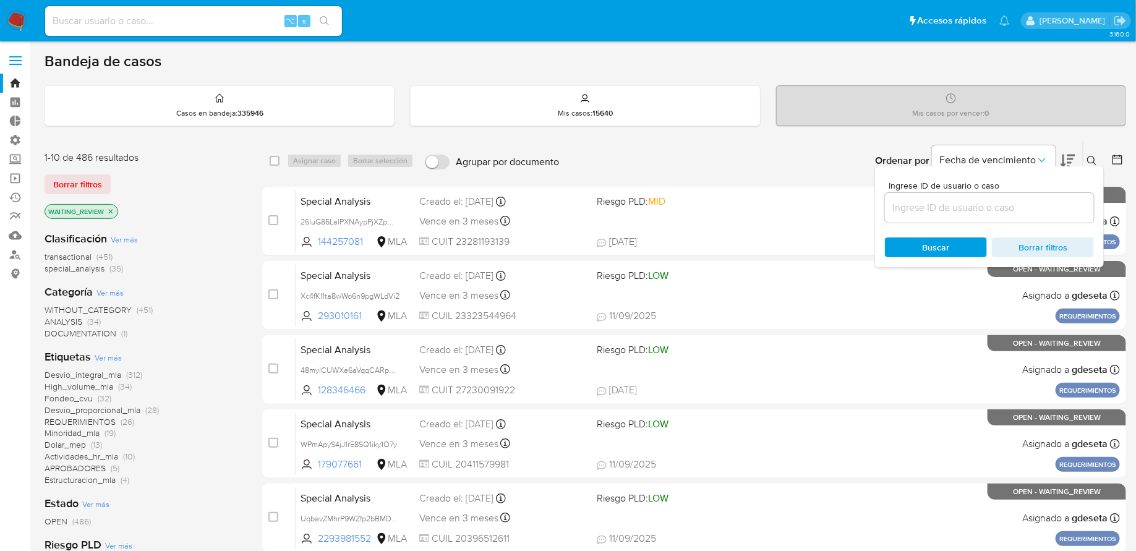
click at [1116, 153] on icon at bounding box center [1117, 159] width 12 height 12
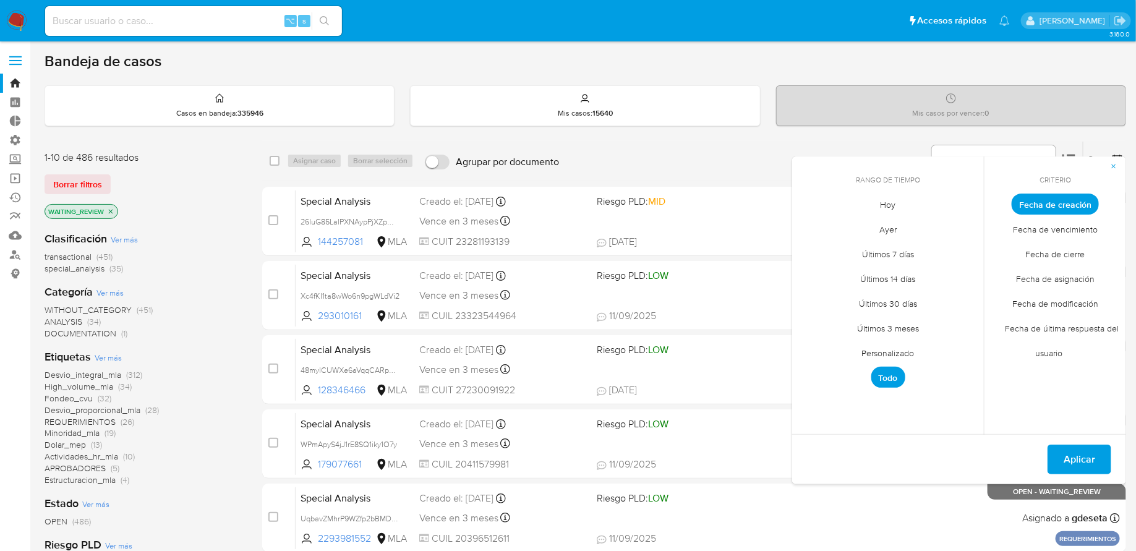
click at [901, 250] on span "Últimos 7 días" at bounding box center [888, 254] width 78 height 25
click at [1080, 453] on span "Aplicar" at bounding box center [1079, 459] width 32 height 27
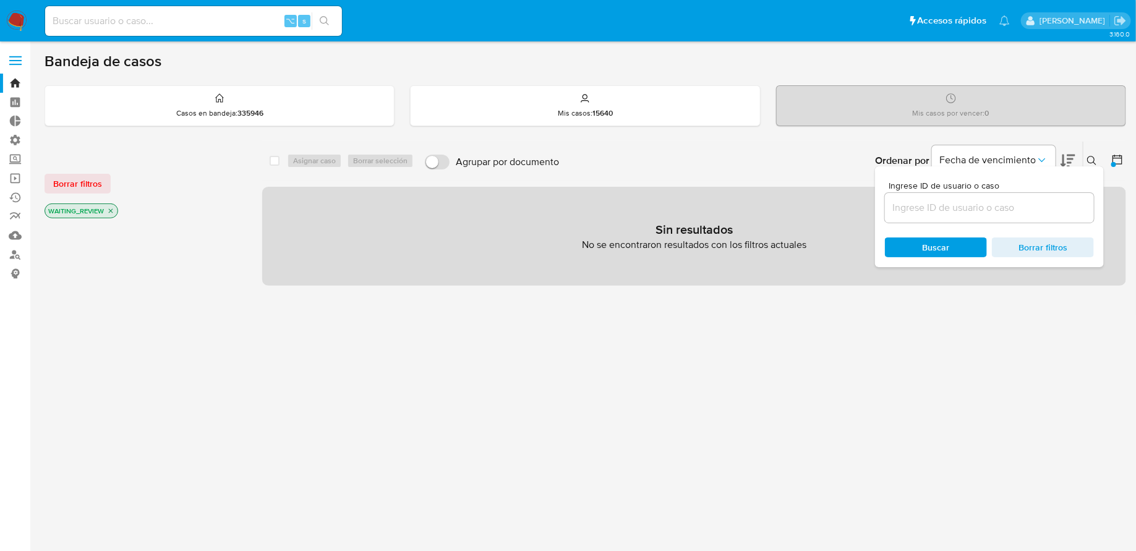
click at [1128, 158] on main "3.160.0" at bounding box center [568, 376] width 1136 height 753
click at [1112, 159] on icon at bounding box center [1117, 159] width 12 height 12
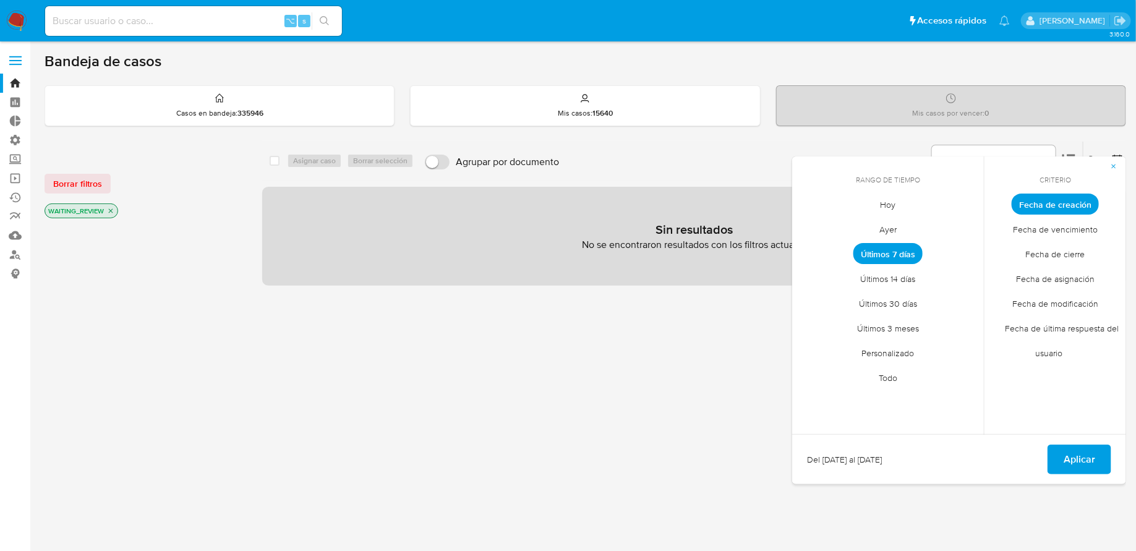
click at [886, 280] on span "Últimos 14 días" at bounding box center [888, 278] width 81 height 25
click at [1065, 450] on span "Aplicar" at bounding box center [1079, 459] width 32 height 27
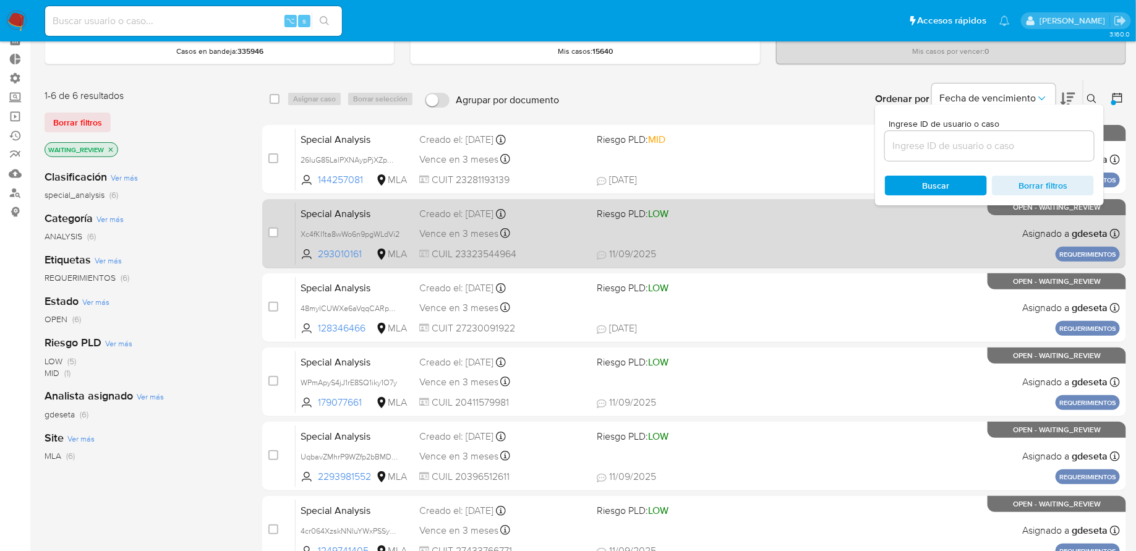
scroll to position [88, 0]
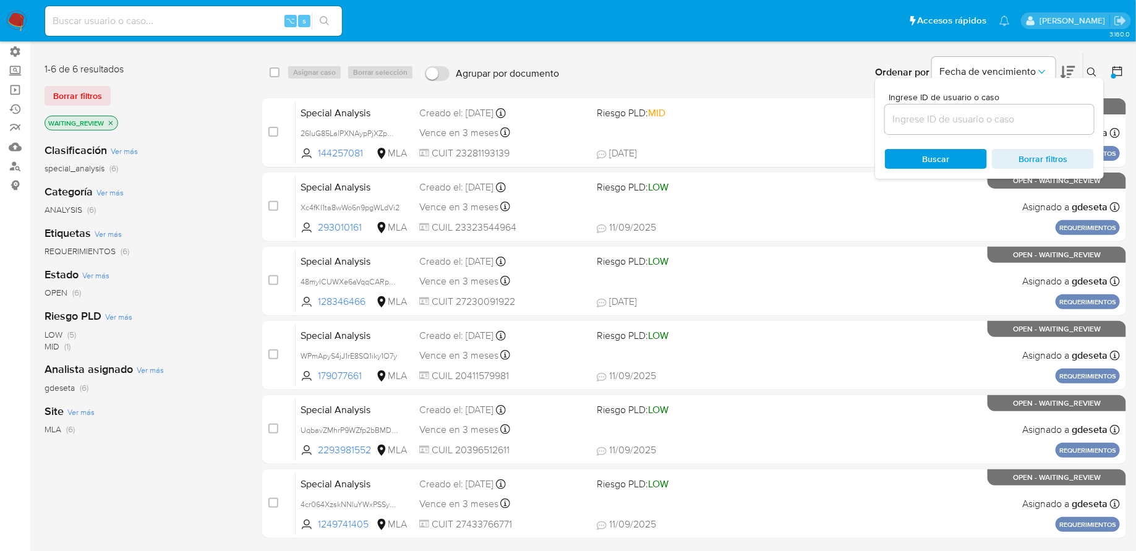
click at [219, 227] on div "Etiquetas Ver más REQUERIMIENTOS (6)" at bounding box center [144, 242] width 198 height 32
click at [850, 72] on div "Ordenar por Fecha de vencimiento No es posible ordenar los resultados mientras …" at bounding box center [845, 72] width 561 height 38
click at [1006, 66] on span "Fecha de vencimiento" at bounding box center [987, 72] width 96 height 12
click at [700, 80] on div "Ordenar por Fecha de vencimiento No es posible ordenar los resultados mientras …" at bounding box center [845, 72] width 561 height 38
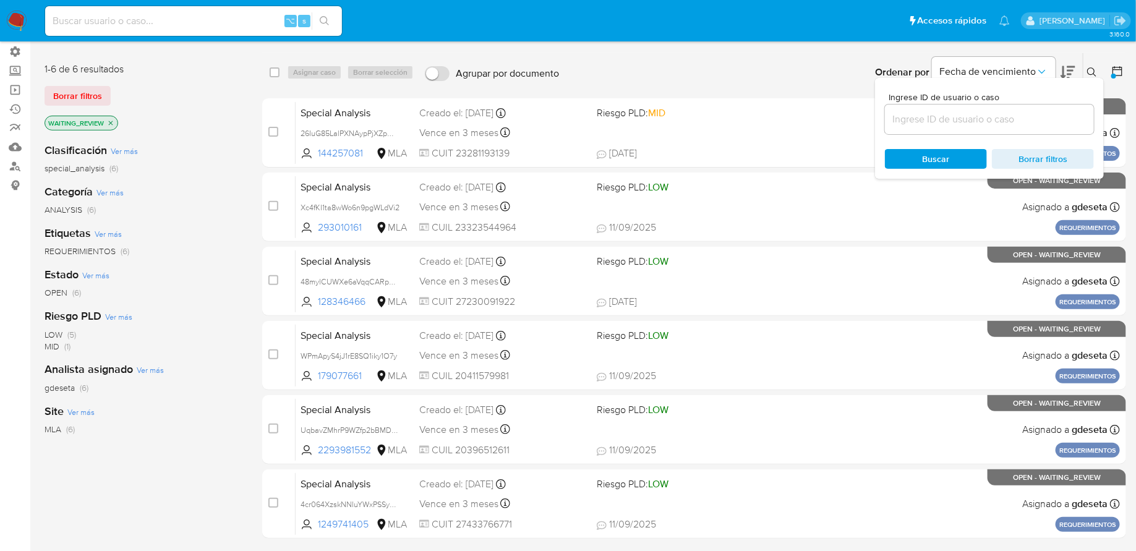
click at [210, 227] on div "Etiquetas Ver más REQUERIMIENTOS (6)" at bounding box center [144, 242] width 198 height 32
click at [1093, 67] on icon at bounding box center [1091, 71] width 9 height 9
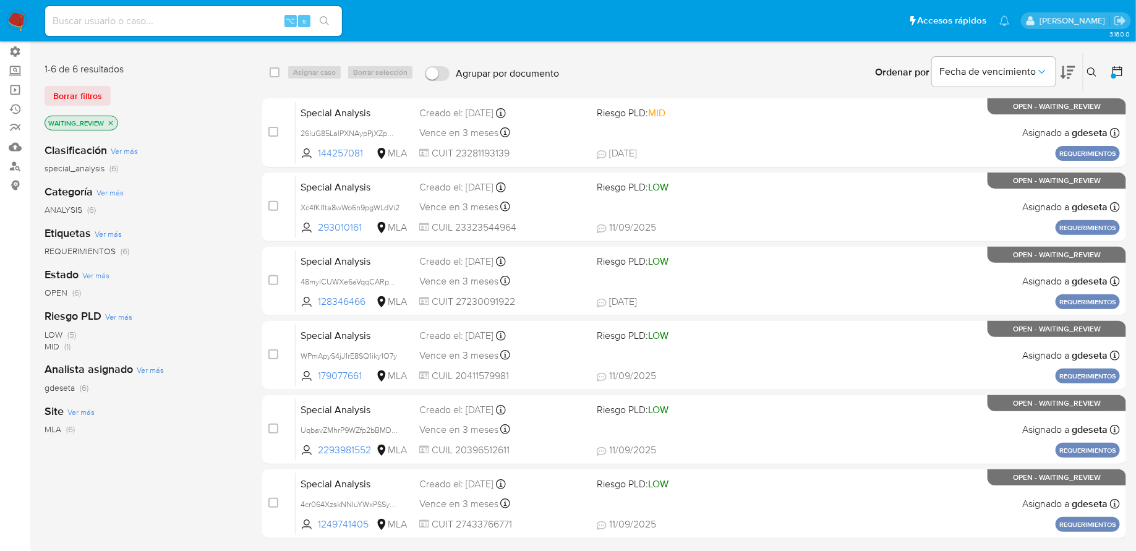
click at [1117, 72] on icon at bounding box center [1117, 71] width 12 height 12
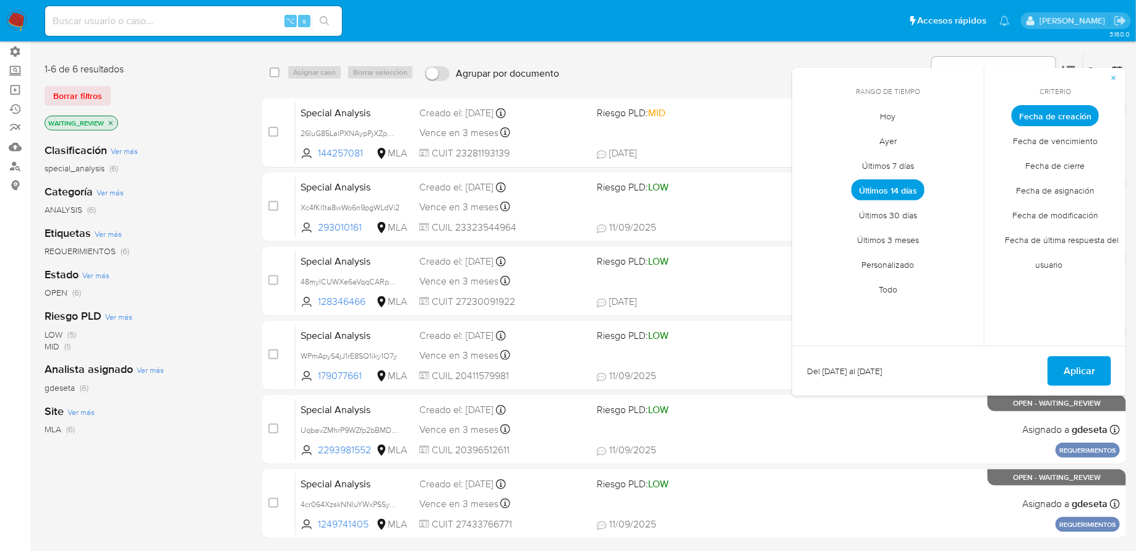
click at [906, 185] on span "Últimos 14 días" at bounding box center [887, 189] width 73 height 21
click at [1051, 114] on span "Fecha de creación" at bounding box center [1054, 115] width 87 height 21
click at [891, 299] on span "Todo" at bounding box center [887, 289] width 45 height 25
click at [1083, 372] on span "Aplicar" at bounding box center [1079, 370] width 32 height 27
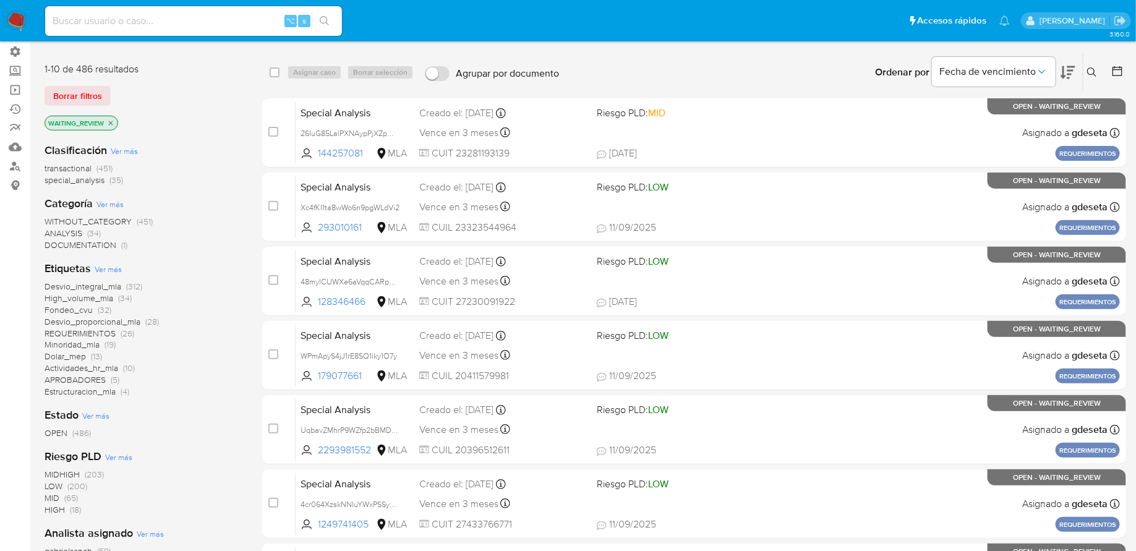
click at [108, 283] on span "Desvio_integral_mla" at bounding box center [83, 286] width 77 height 12
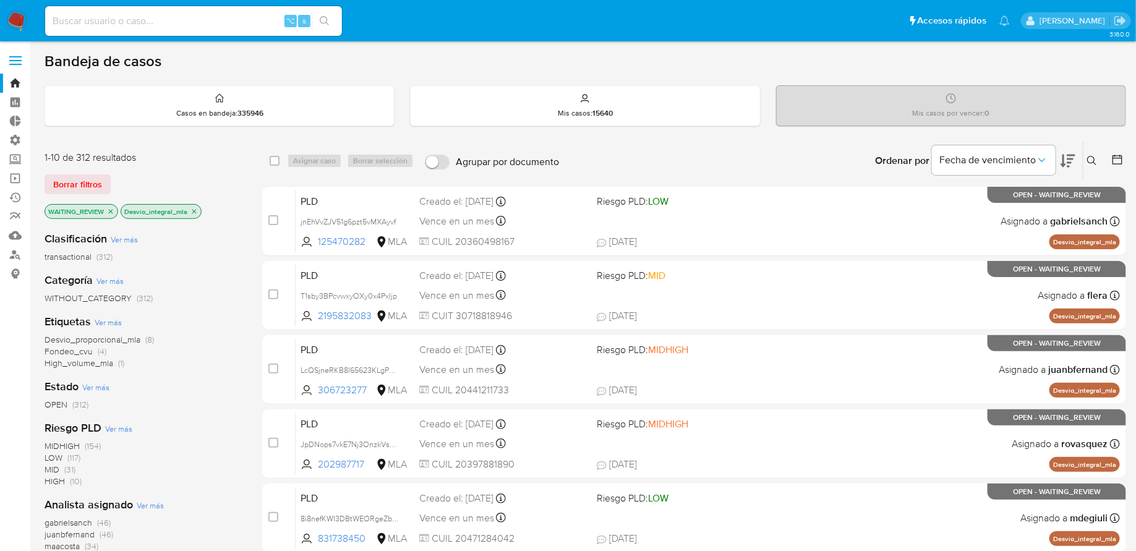
click at [193, 212] on icon "close-filter" at bounding box center [193, 211] width 7 height 7
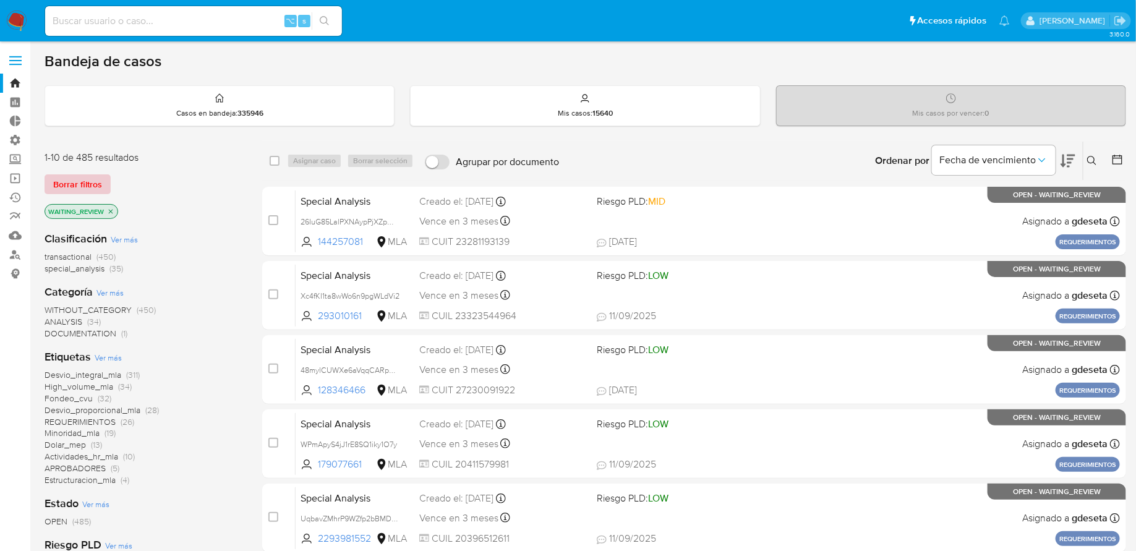
click at [71, 179] on span "Borrar filtros" at bounding box center [77, 184] width 49 height 17
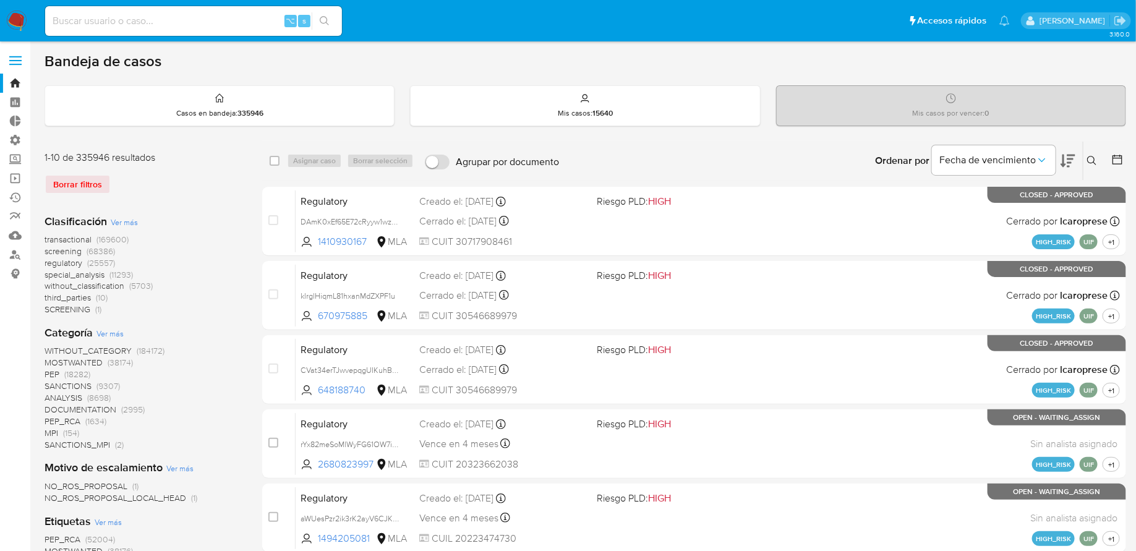
click at [12, 22] on img at bounding box center [16, 21] width 21 height 21
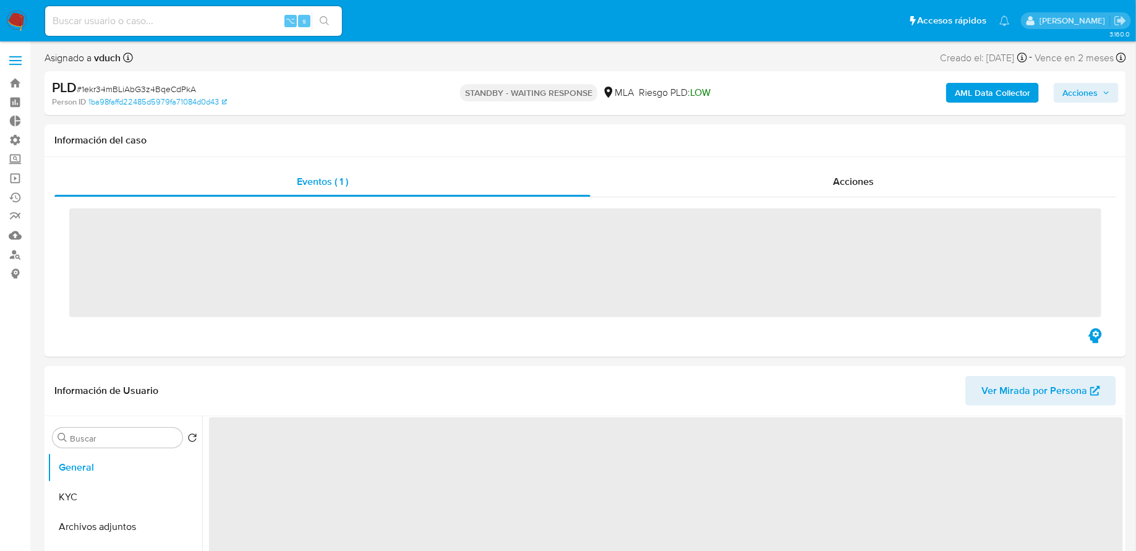
click at [675, 192] on div "Acciones" at bounding box center [852, 182] width 525 height 30
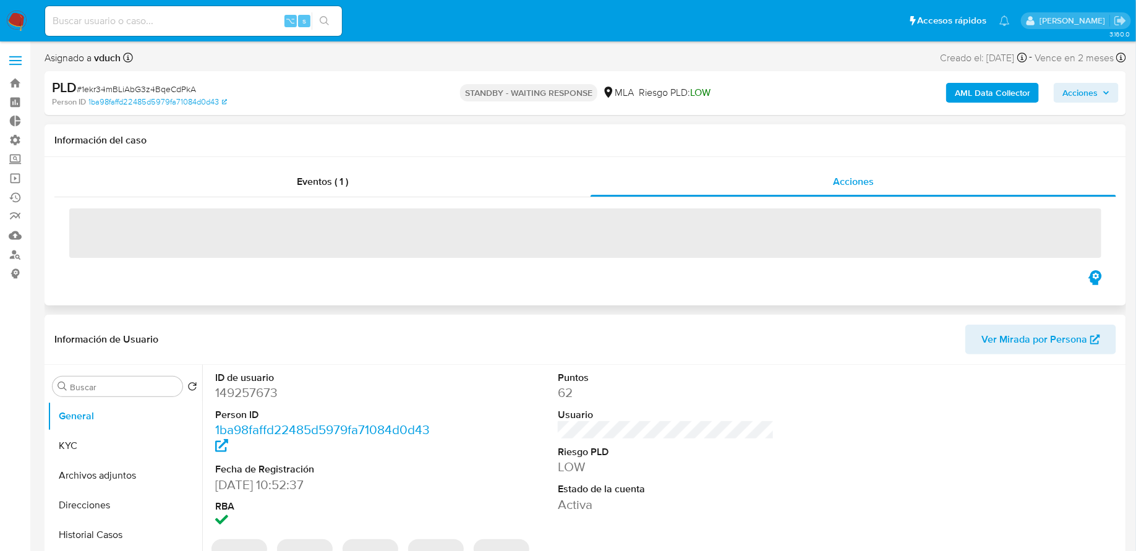
select select "10"
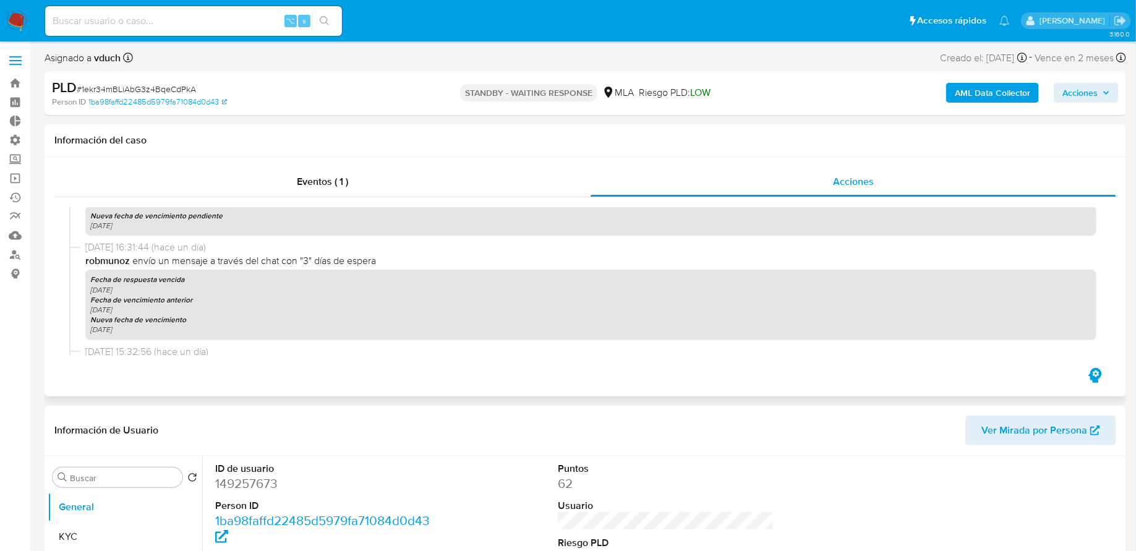
scroll to position [265, 0]
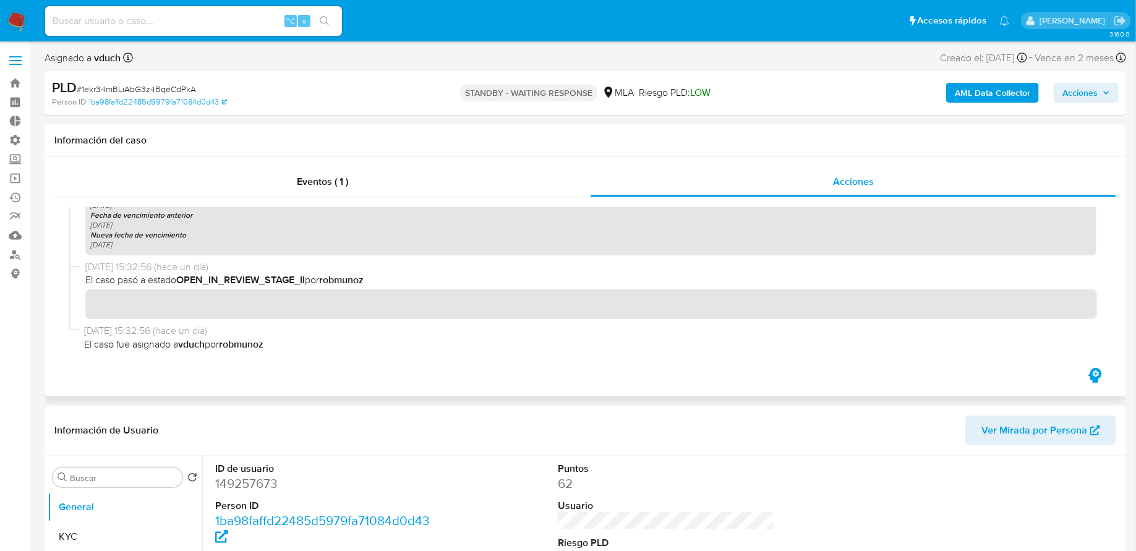
click at [225, 20] on input at bounding box center [193, 21] width 297 height 16
paste input "o5rDkuIzX0uE9eLqVssAwNHD"
type input "o5rDkuIzX0uE9eLqVssAwNHD"
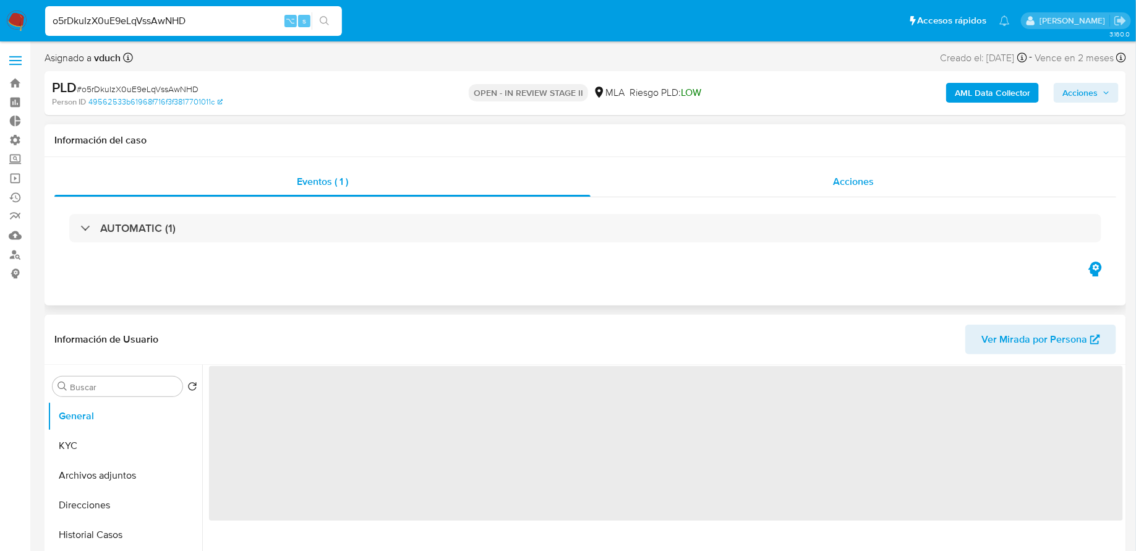
click at [668, 175] on div "Acciones" at bounding box center [852, 182] width 525 height 30
select select "10"
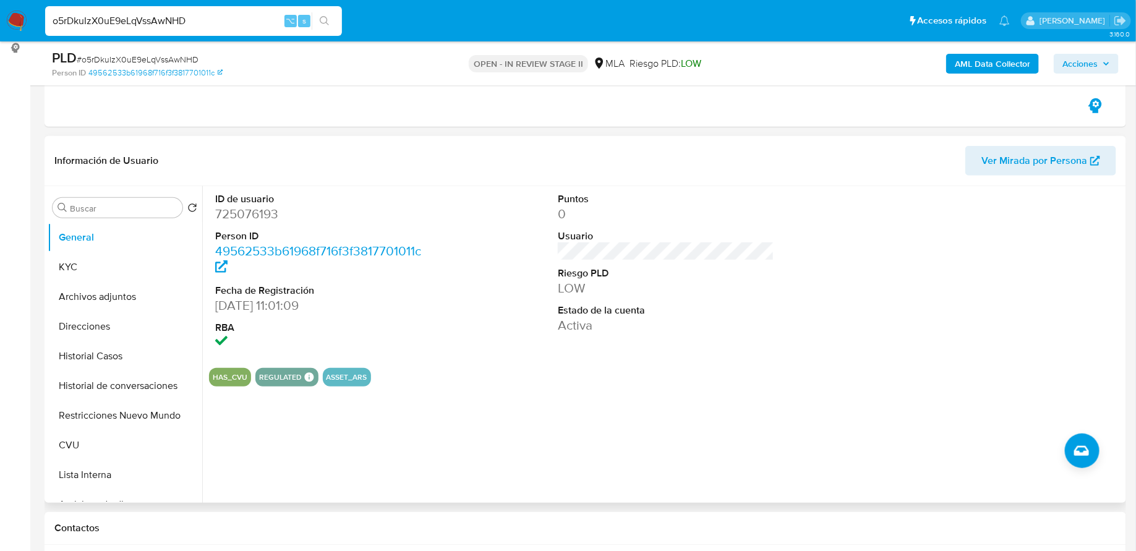
scroll to position [242, 0]
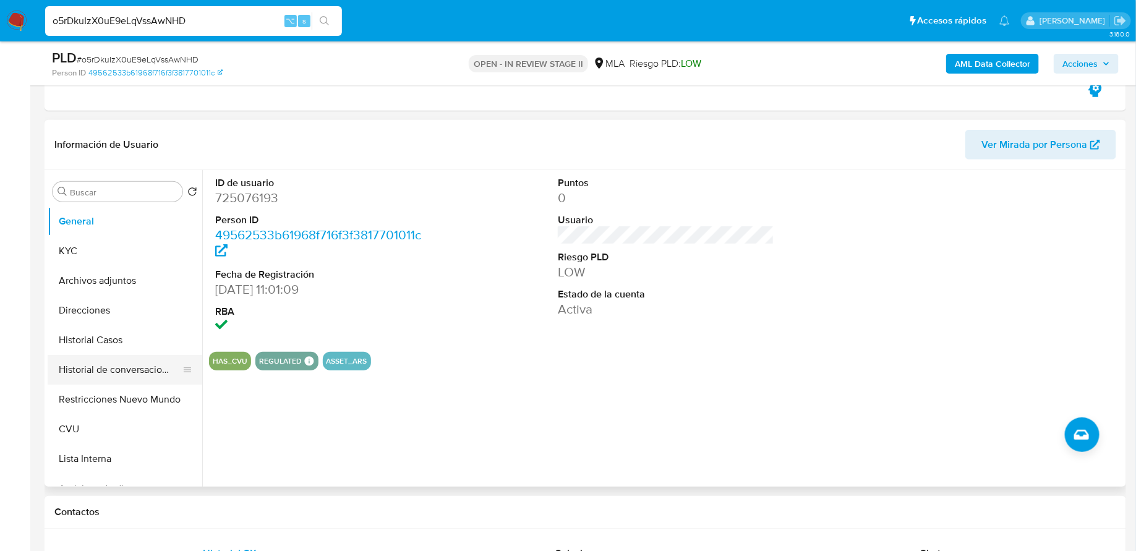
click at [114, 362] on button "Historial de conversaciones" at bounding box center [120, 370] width 145 height 30
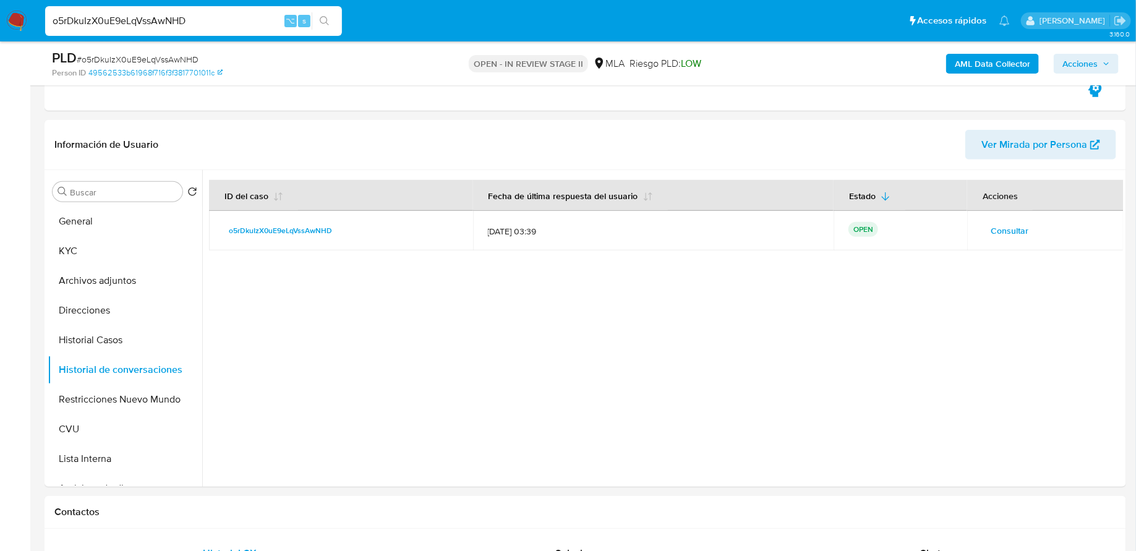
click at [1007, 230] on span "Consultar" at bounding box center [1009, 230] width 38 height 17
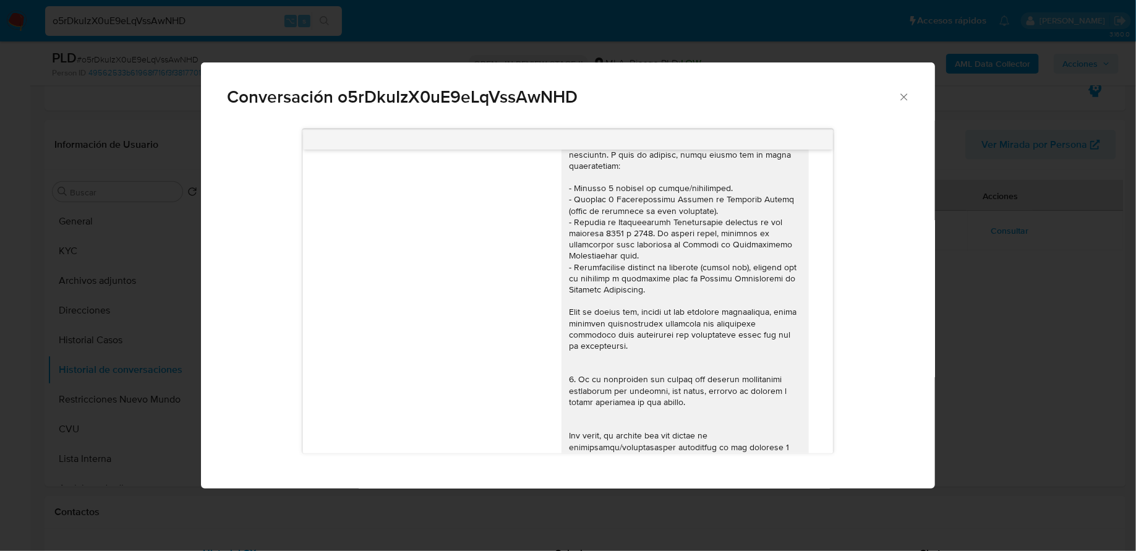
scroll to position [0, 0]
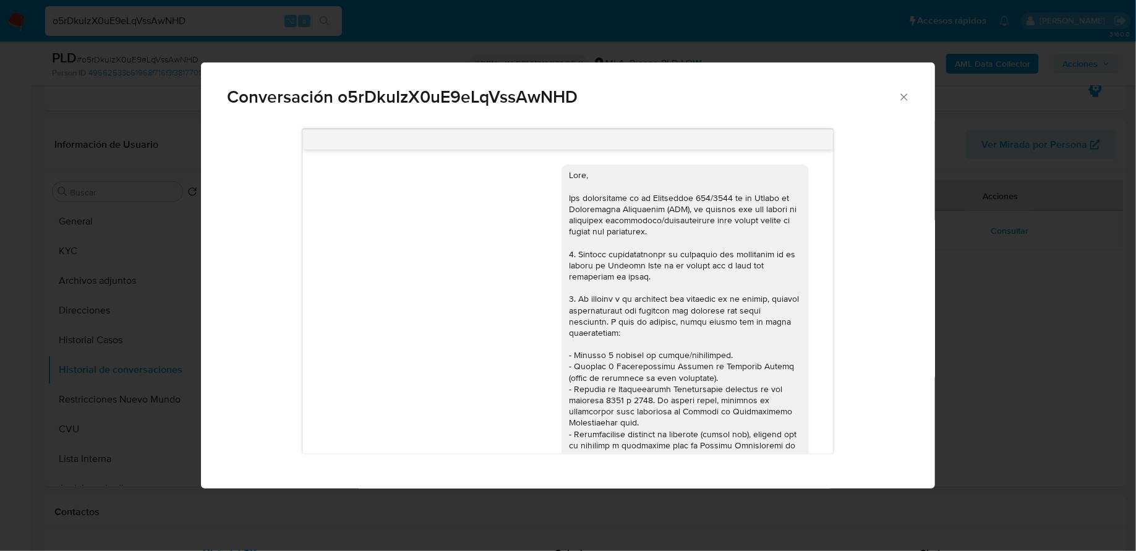
drag, startPoint x: 932, startPoint y: 17, endPoint x: 899, endPoint y: 99, distance: 87.7
click at [899, 99] on icon "Cerrar" at bounding box center [904, 97] width 12 height 12
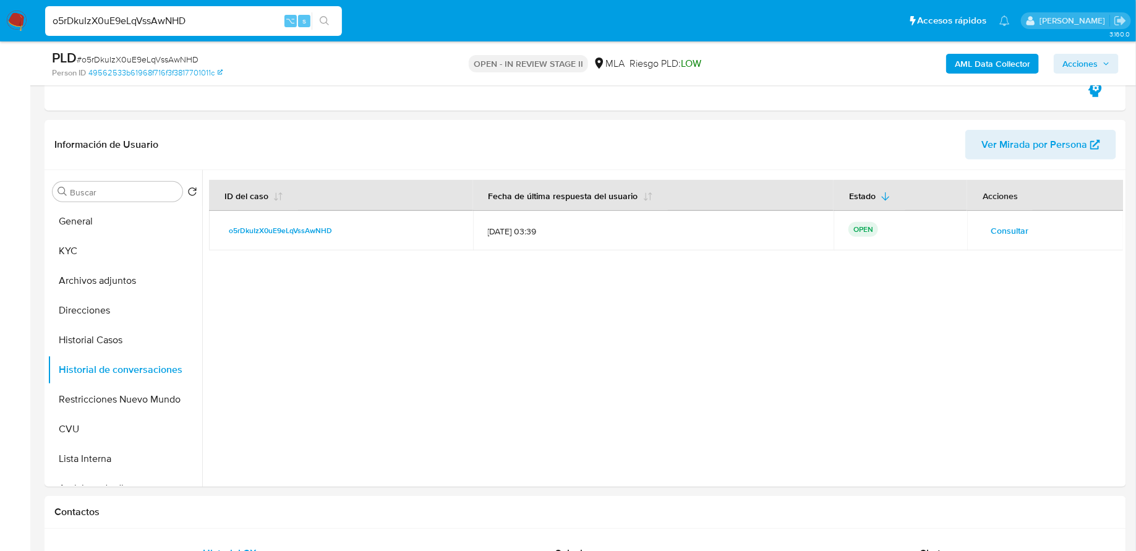
click at [1010, 242] on td "Consultar" at bounding box center [1045, 231] width 156 height 40
click at [1011, 226] on span "Consultar" at bounding box center [1009, 230] width 38 height 17
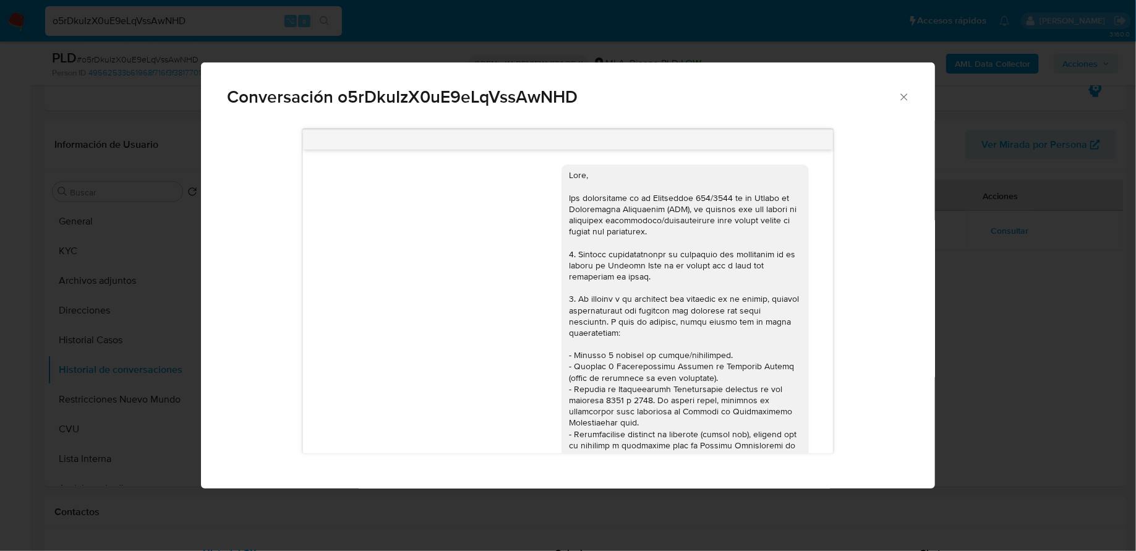
scroll to position [625, 0]
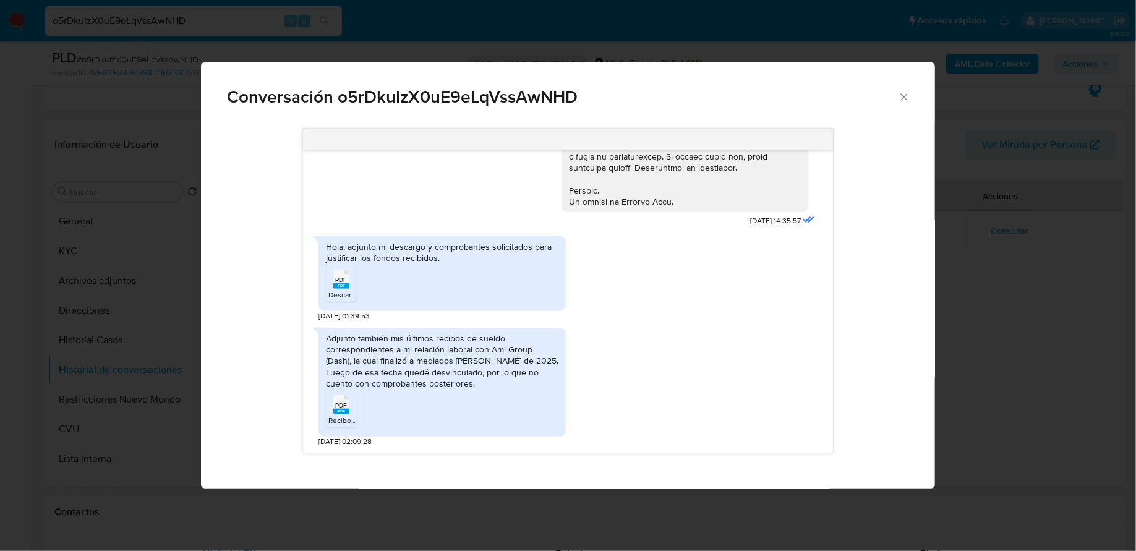
click at [908, 95] on icon "Cerrar" at bounding box center [904, 97] width 12 height 12
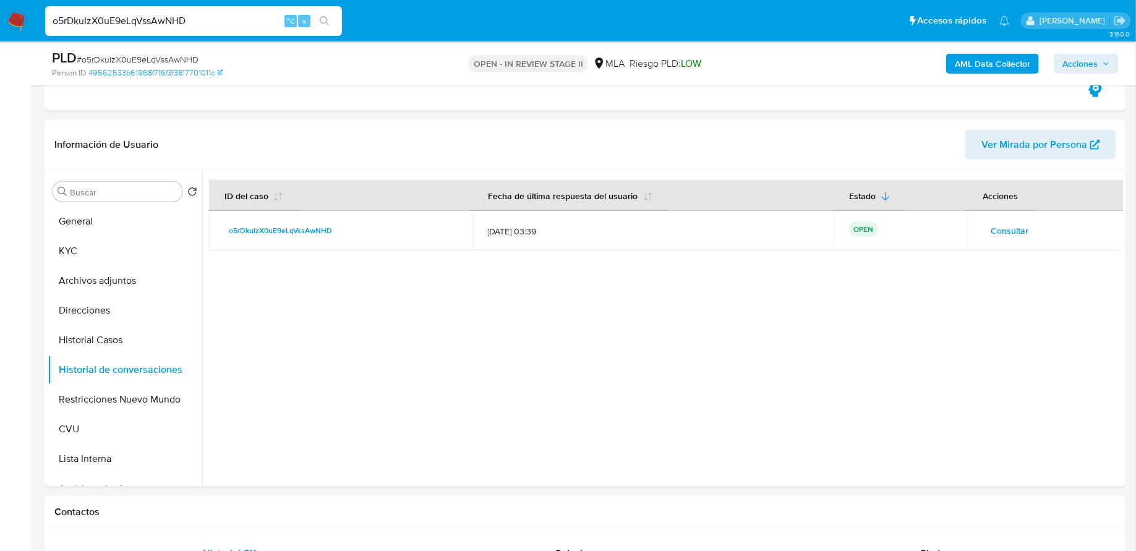
click at [101, 242] on button "KYC" at bounding box center [125, 251] width 155 height 30
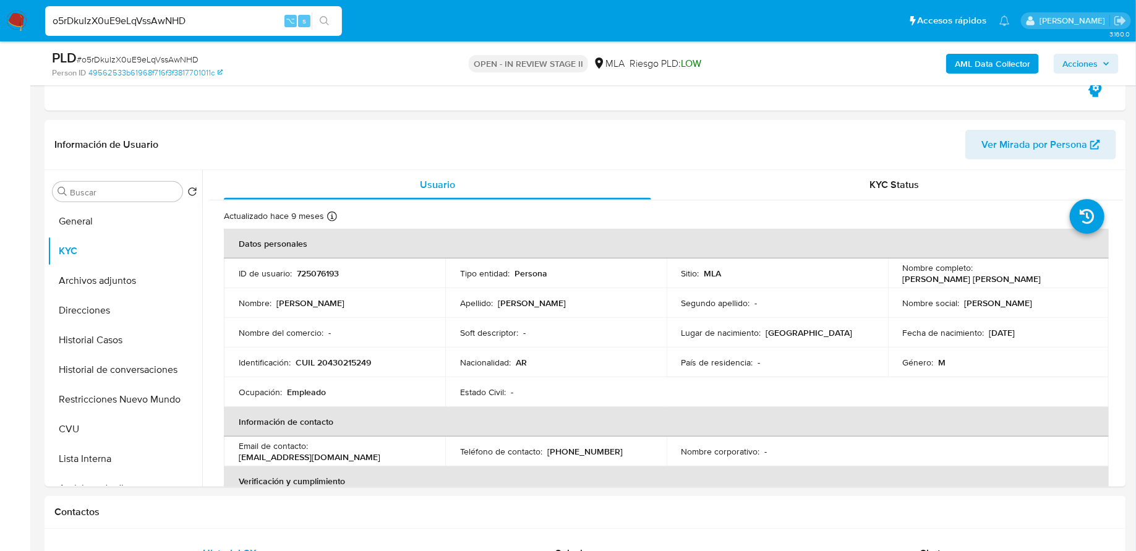
click at [123, 366] on button "Historial de conversaciones" at bounding box center [125, 370] width 155 height 30
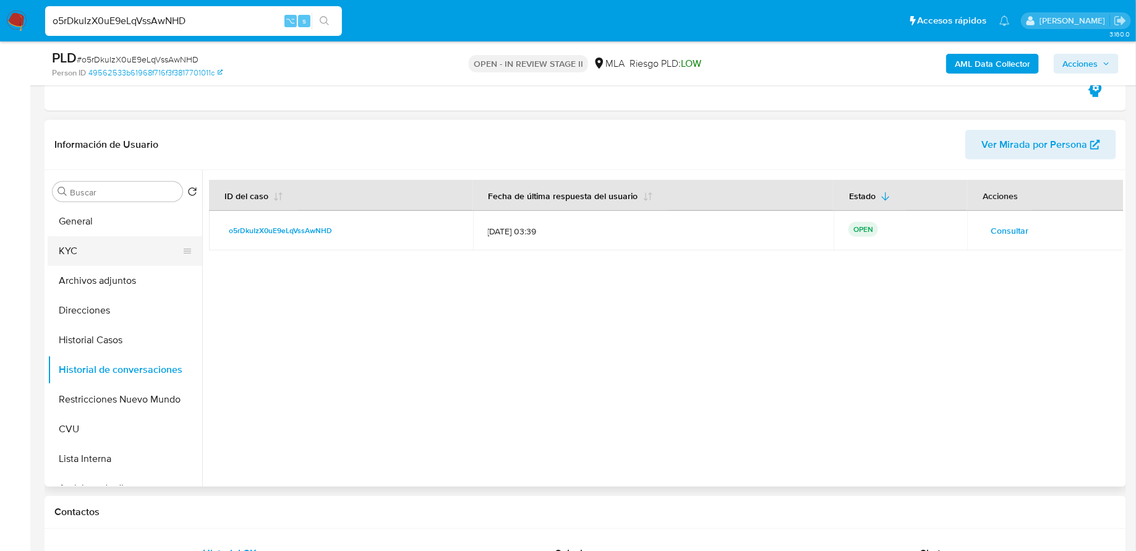
drag, startPoint x: 899, startPoint y: 99, endPoint x: 125, endPoint y: 242, distance: 787.0
click at [125, 242] on button "KYC" at bounding box center [120, 251] width 145 height 30
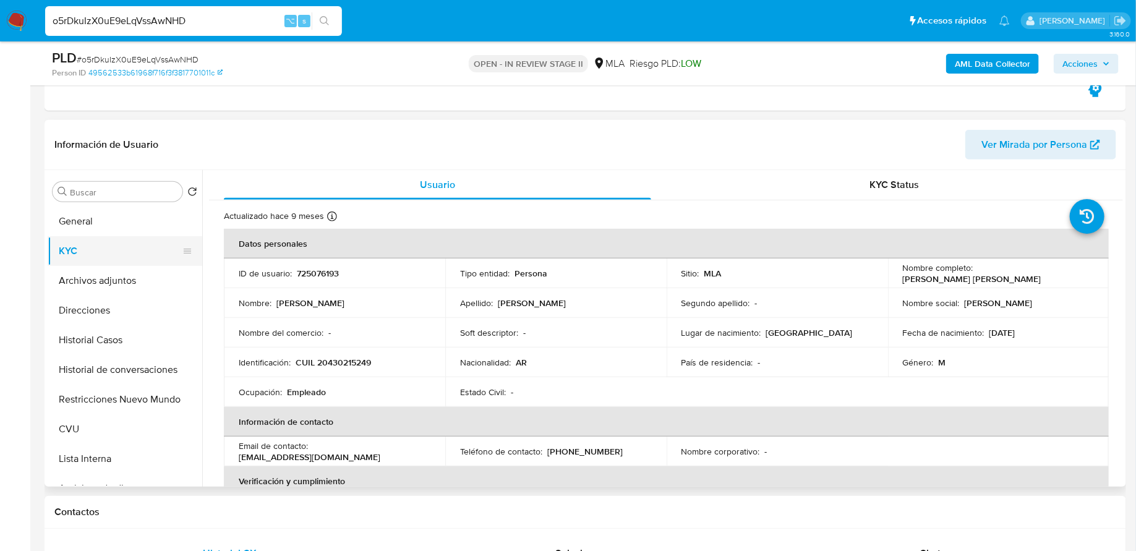
click at [126, 375] on button "Historial de conversaciones" at bounding box center [125, 370] width 155 height 30
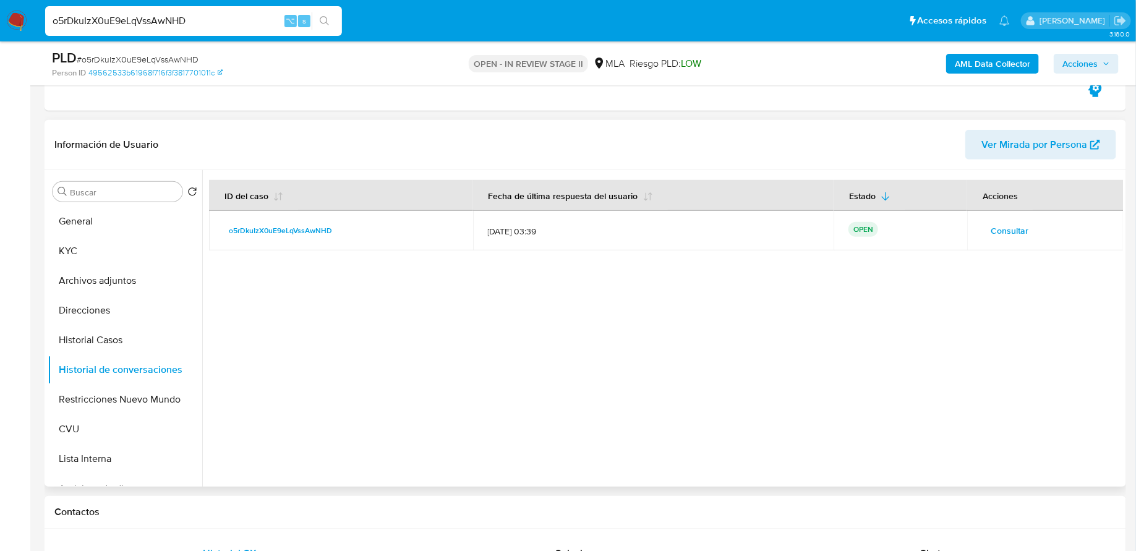
drag, startPoint x: 125, startPoint y: 242, endPoint x: 1022, endPoint y: 231, distance: 896.5
click at [1022, 231] on span "Consultar" at bounding box center [1009, 230] width 38 height 17
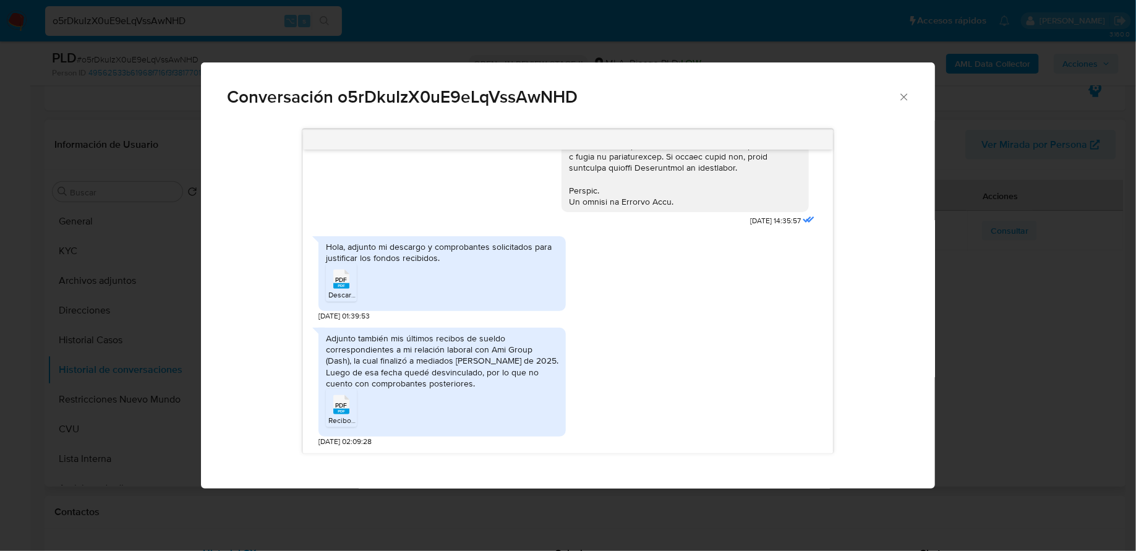
click at [346, 284] on span "PDF" at bounding box center [341, 280] width 12 height 8
click at [347, 414] on rect "Comunicación" at bounding box center [341, 412] width 16 height 6
click at [905, 92] on icon "Cerrar" at bounding box center [904, 97] width 12 height 12
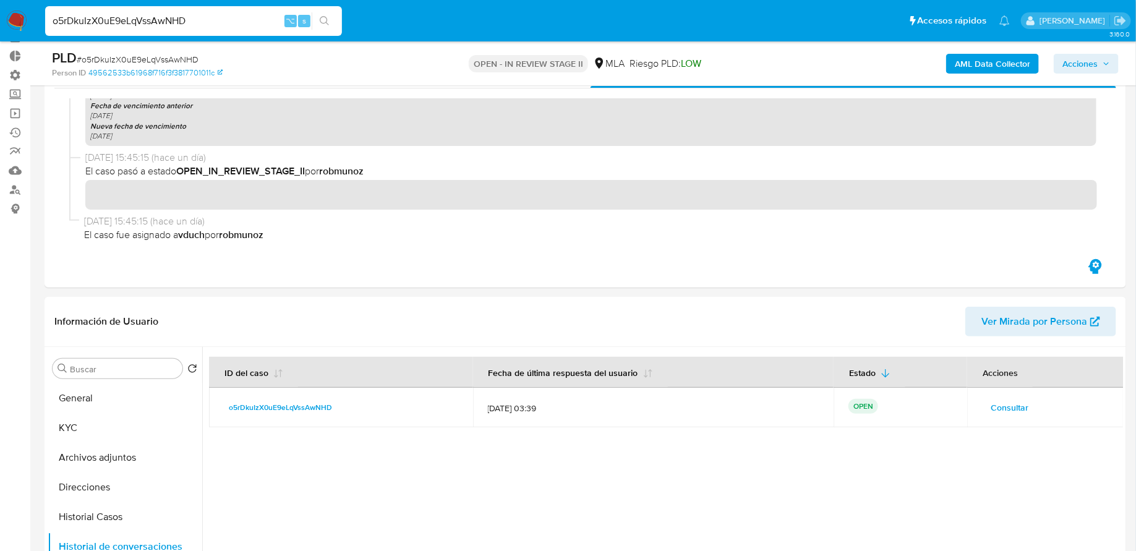
scroll to position [144, 0]
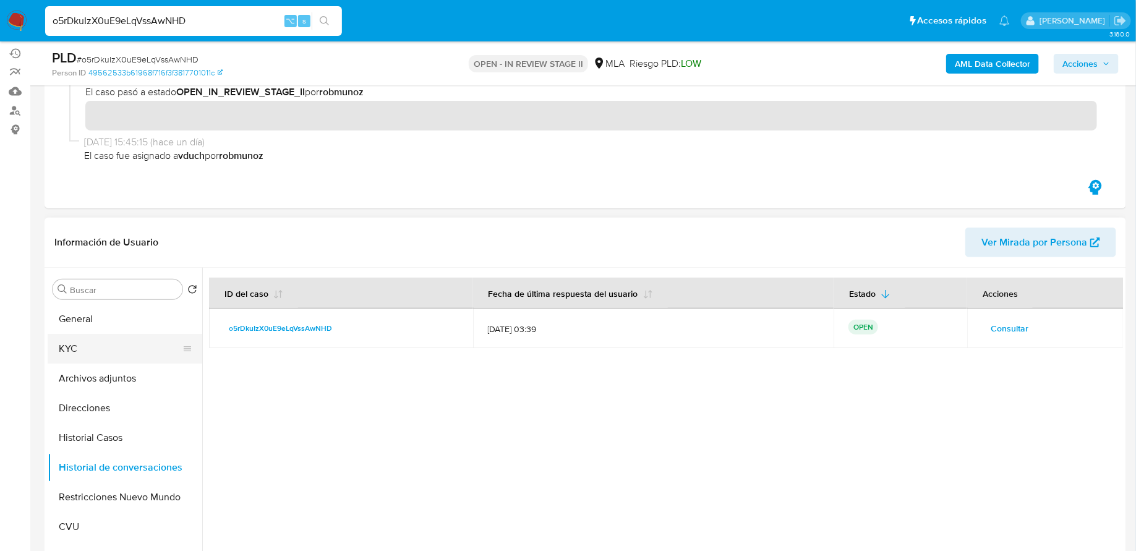
click at [91, 351] on button "KYC" at bounding box center [120, 349] width 145 height 30
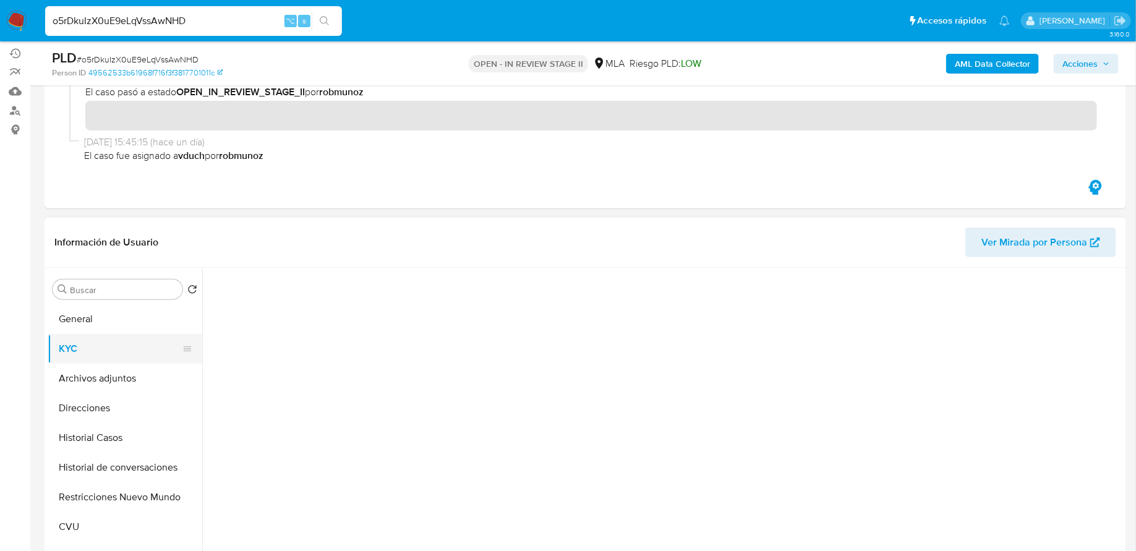
click at [91, 351] on button "KYC" at bounding box center [120, 349] width 145 height 30
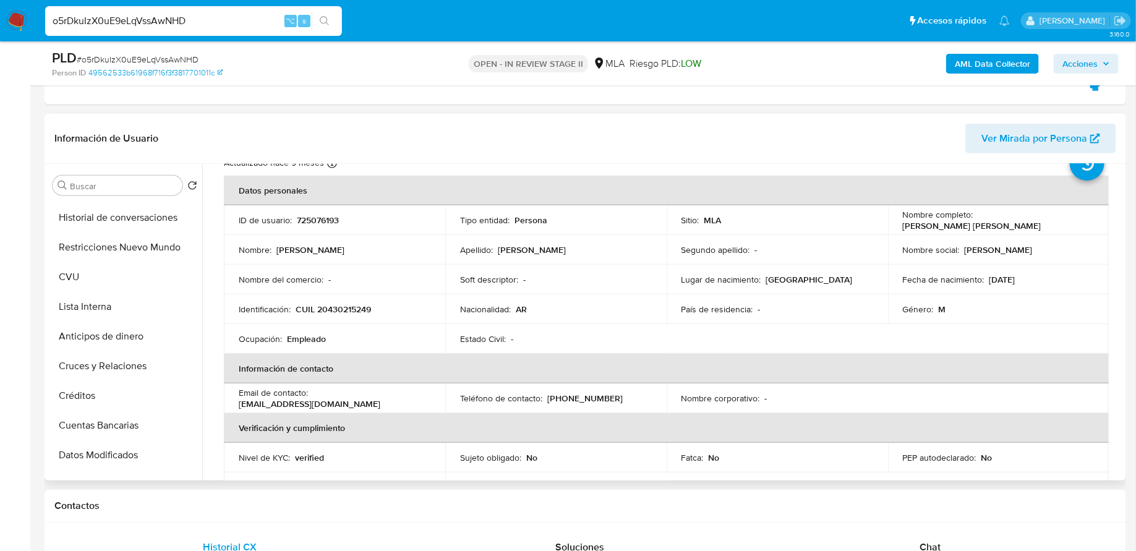
scroll to position [0, 0]
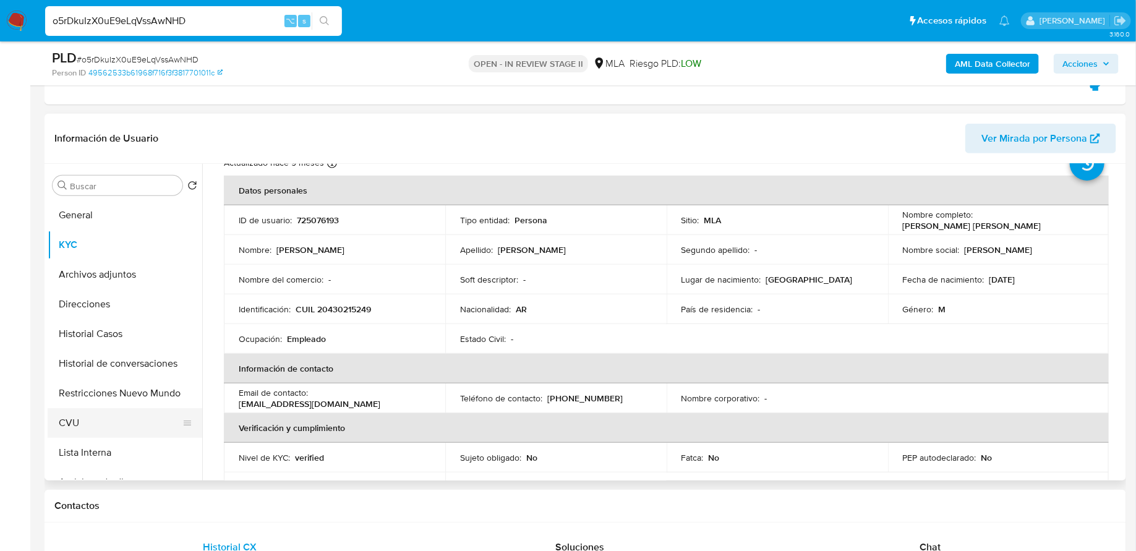
click at [101, 430] on button "CVU" at bounding box center [120, 423] width 145 height 30
